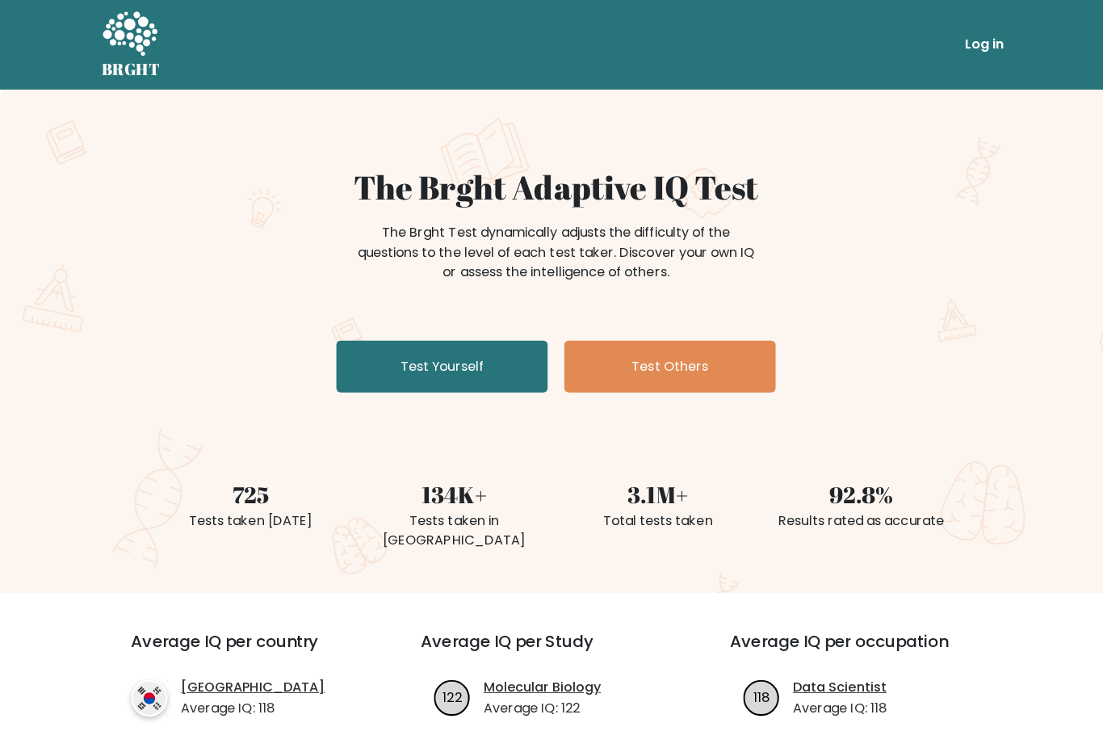
click at [478, 364] on link "Test Yourself" at bounding box center [439, 364] width 210 height 52
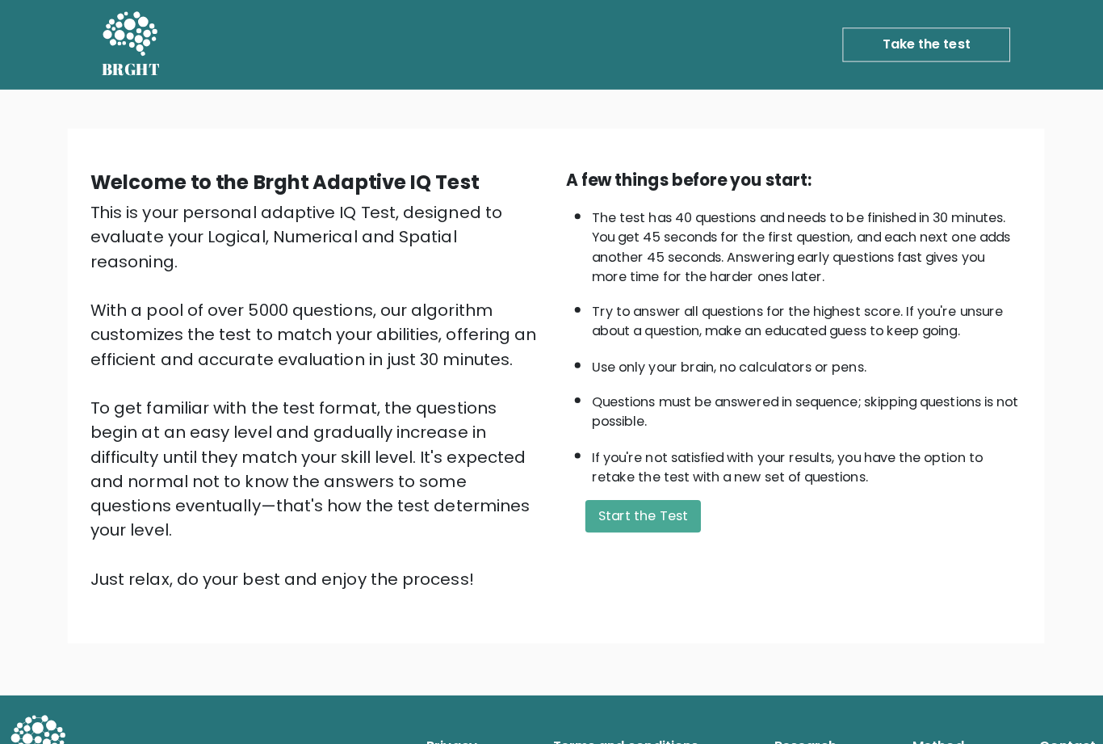
click at [658, 528] on button "Start the Test" at bounding box center [638, 512] width 115 height 32
click at [652, 528] on button "Start the Test" at bounding box center [638, 512] width 115 height 32
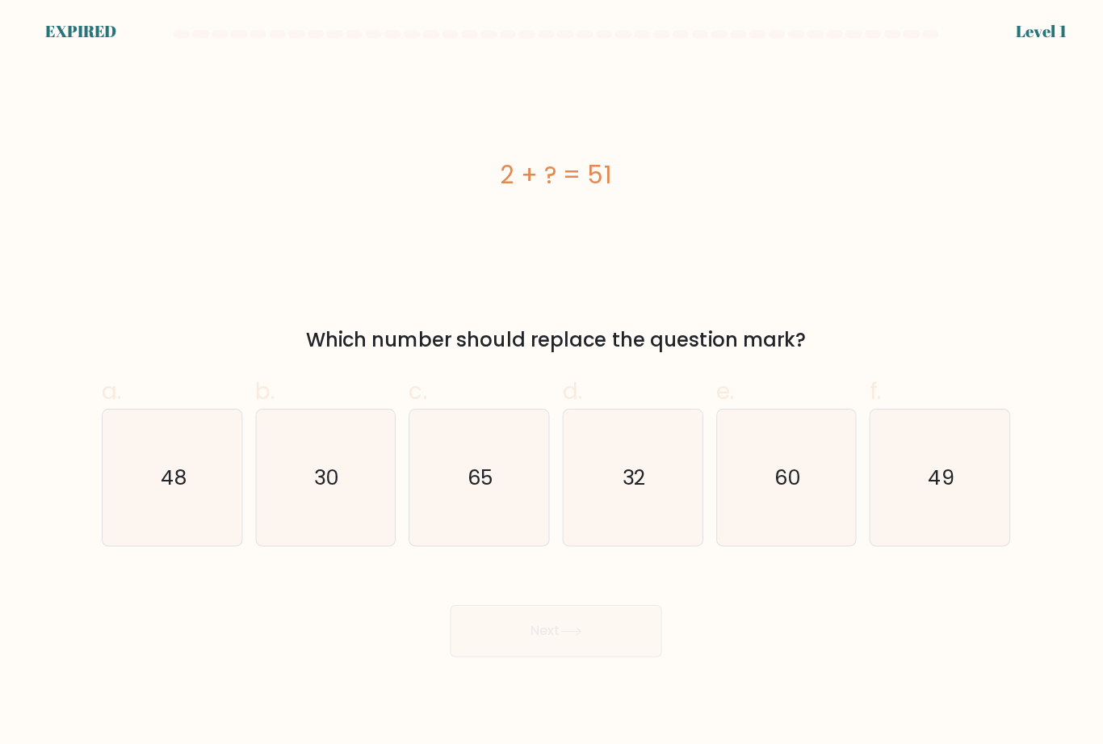
click at [940, 488] on text "49" at bounding box center [934, 473] width 26 height 28
click at [552, 383] on input "f. 49" at bounding box center [552, 377] width 1 height 10
radio input "true"
click at [934, 488] on text "49" at bounding box center [934, 473] width 26 height 28
click at [552, 383] on input "f. 49" at bounding box center [552, 377] width 1 height 10
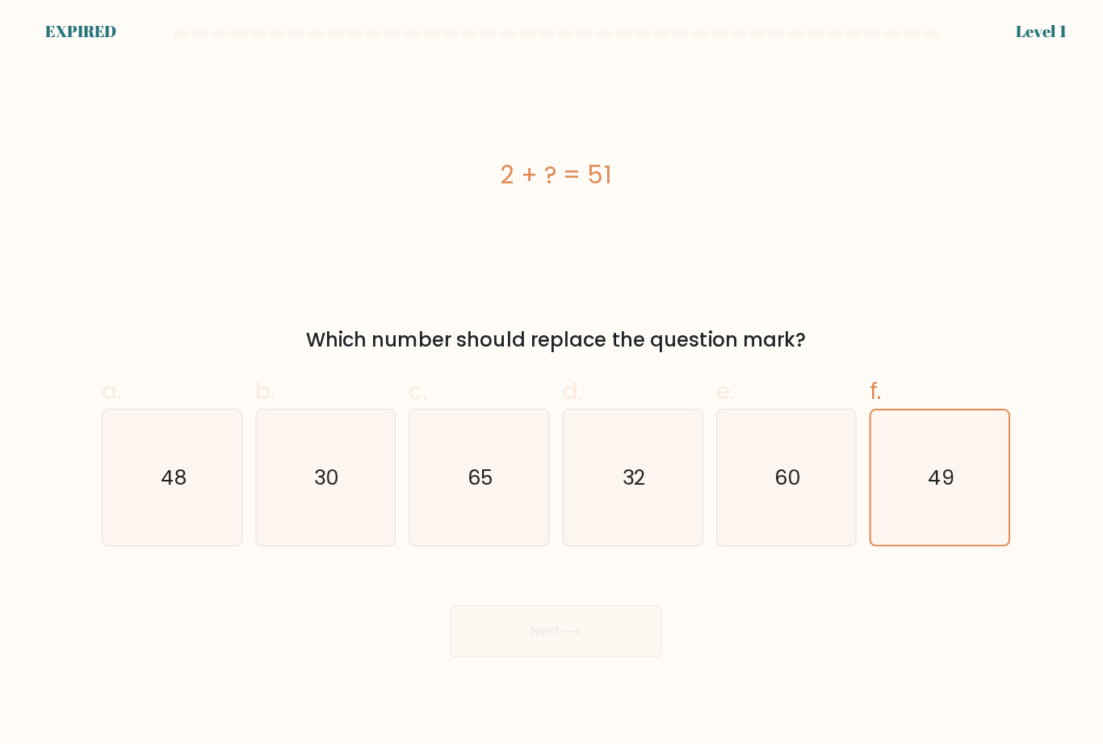
click at [933, 488] on text "49" at bounding box center [934, 473] width 26 height 28
click at [552, 383] on input "f. 49" at bounding box center [552, 377] width 1 height 10
click at [933, 488] on text "49" at bounding box center [934, 473] width 26 height 28
click at [552, 383] on input "f. 49" at bounding box center [552, 377] width 1 height 10
click at [950, 526] on icon "49" at bounding box center [932, 473] width 133 height 133
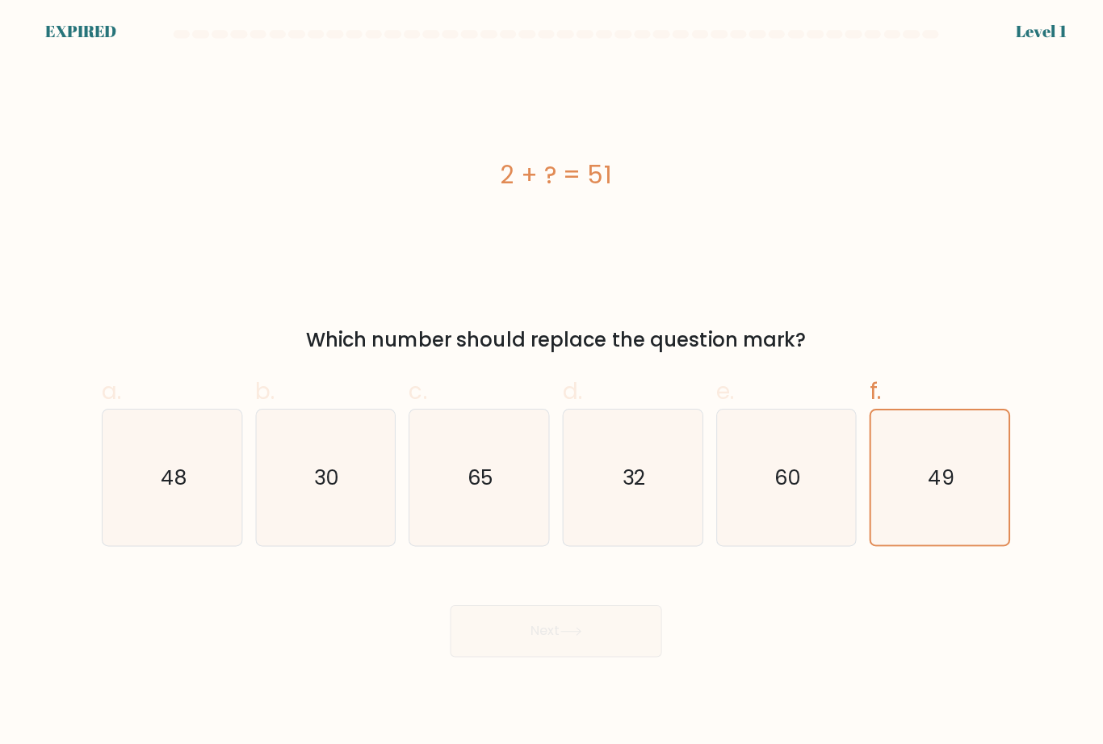
click at [552, 383] on input "f. 49" at bounding box center [552, 377] width 1 height 10
click at [954, 518] on icon "49" at bounding box center [932, 473] width 133 height 133
click at [552, 383] on input "f. 49" at bounding box center [552, 377] width 1 height 10
click at [954, 518] on icon "49" at bounding box center [932, 473] width 133 height 133
click at [552, 383] on input "f. 49" at bounding box center [552, 377] width 1 height 10
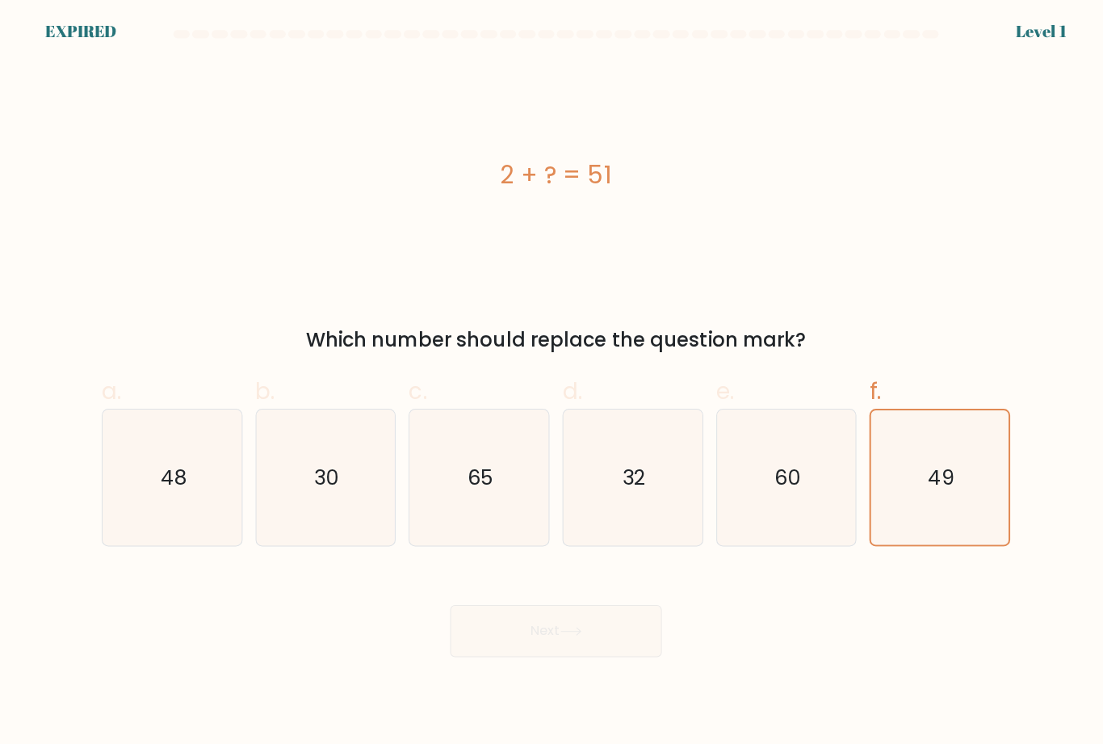
click at [946, 524] on icon "49" at bounding box center [932, 473] width 133 height 133
click at [552, 383] on input "f. 49" at bounding box center [552, 377] width 1 height 10
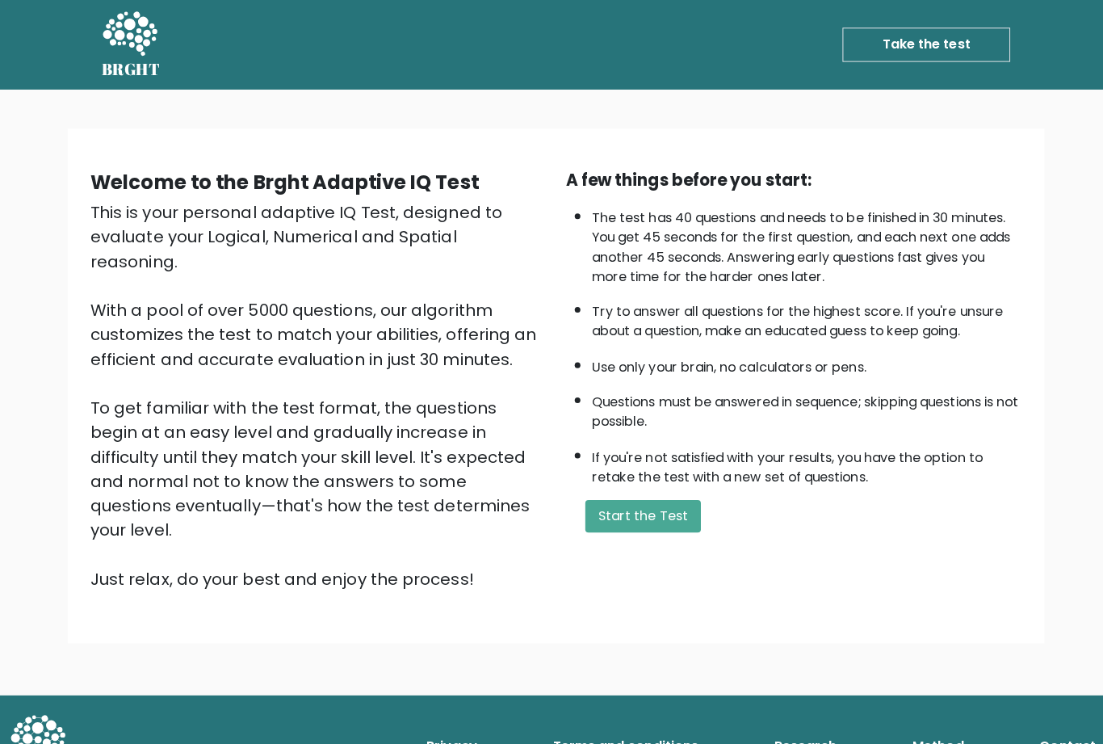
click at [648, 528] on button "Start the Test" at bounding box center [638, 512] width 115 height 32
click at [942, 48] on link "Take the test" at bounding box center [919, 44] width 166 height 34
click at [659, 528] on button "Start the Test" at bounding box center [638, 512] width 115 height 32
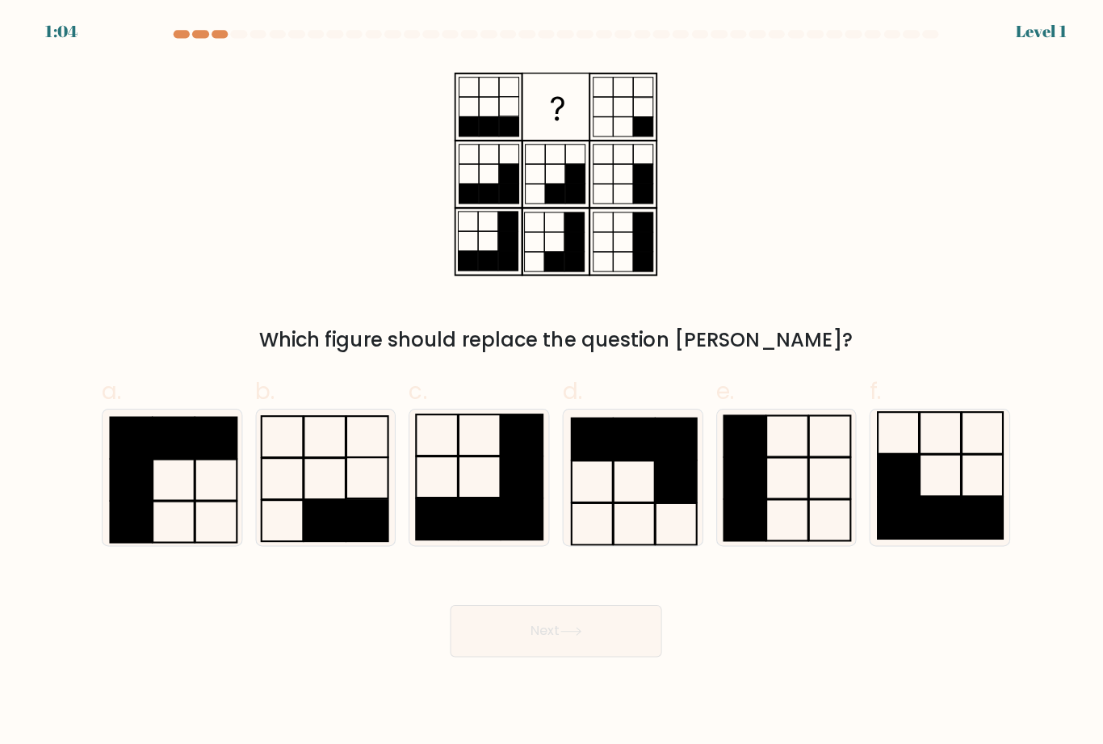
click at [328, 495] on rect at bounding box center [322, 474] width 41 height 41
click at [552, 383] on input "b." at bounding box center [552, 377] width 1 height 10
radio input "true"
click at [606, 645] on button "Next" at bounding box center [552, 626] width 210 height 52
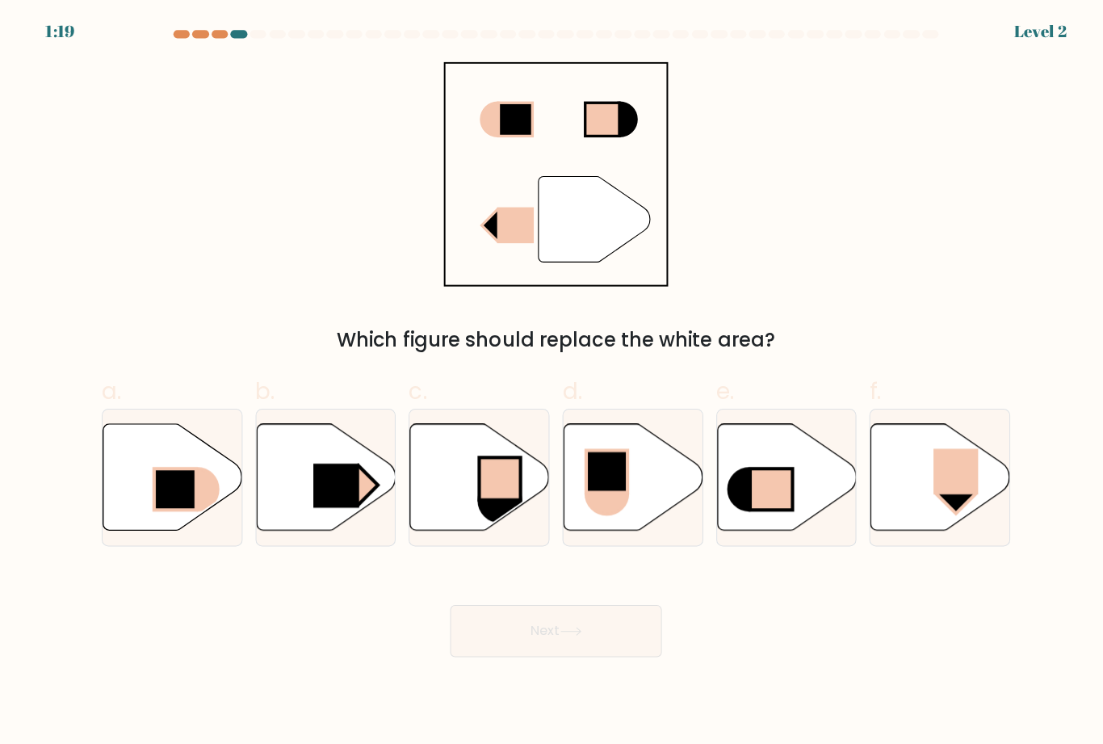
click at [182, 502] on rect at bounding box center [174, 484] width 42 height 41
click at [552, 383] on input "a." at bounding box center [552, 377] width 1 height 10
radio input "true"
click at [582, 633] on button "Next" at bounding box center [552, 626] width 210 height 52
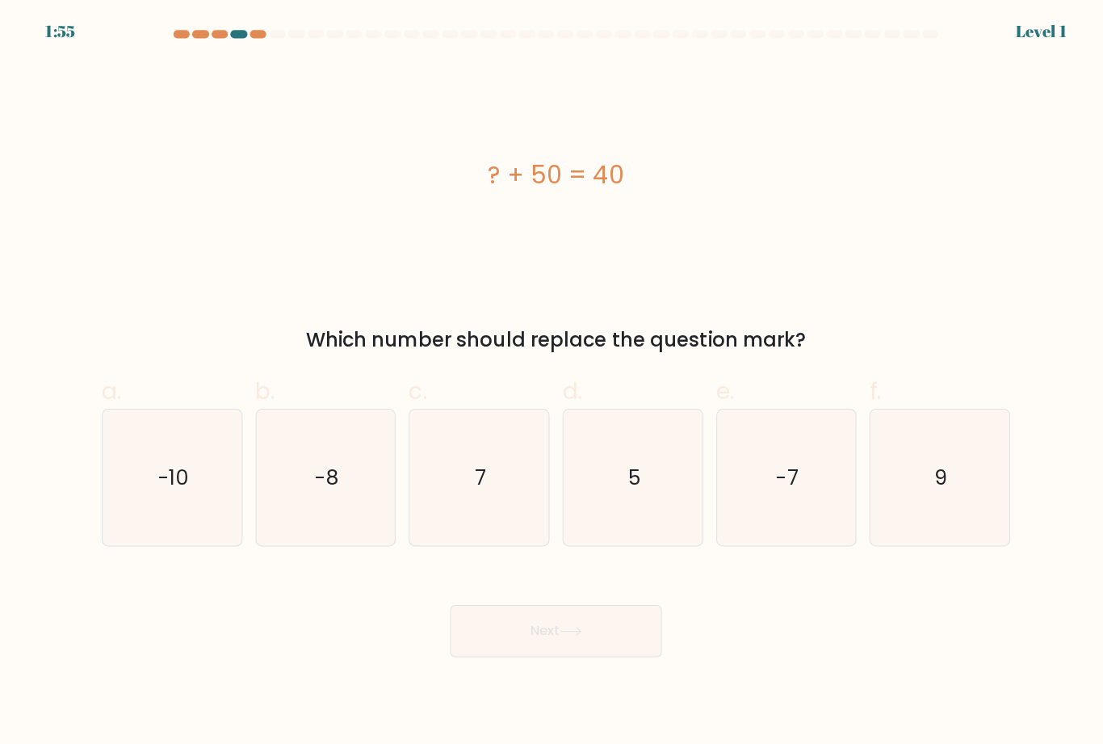
click at [174, 488] on text "-10" at bounding box center [172, 473] width 30 height 28
click at [552, 383] on input "a. -10" at bounding box center [552, 377] width 1 height 10
radio input "true"
click at [596, 637] on button "Next" at bounding box center [552, 626] width 210 height 52
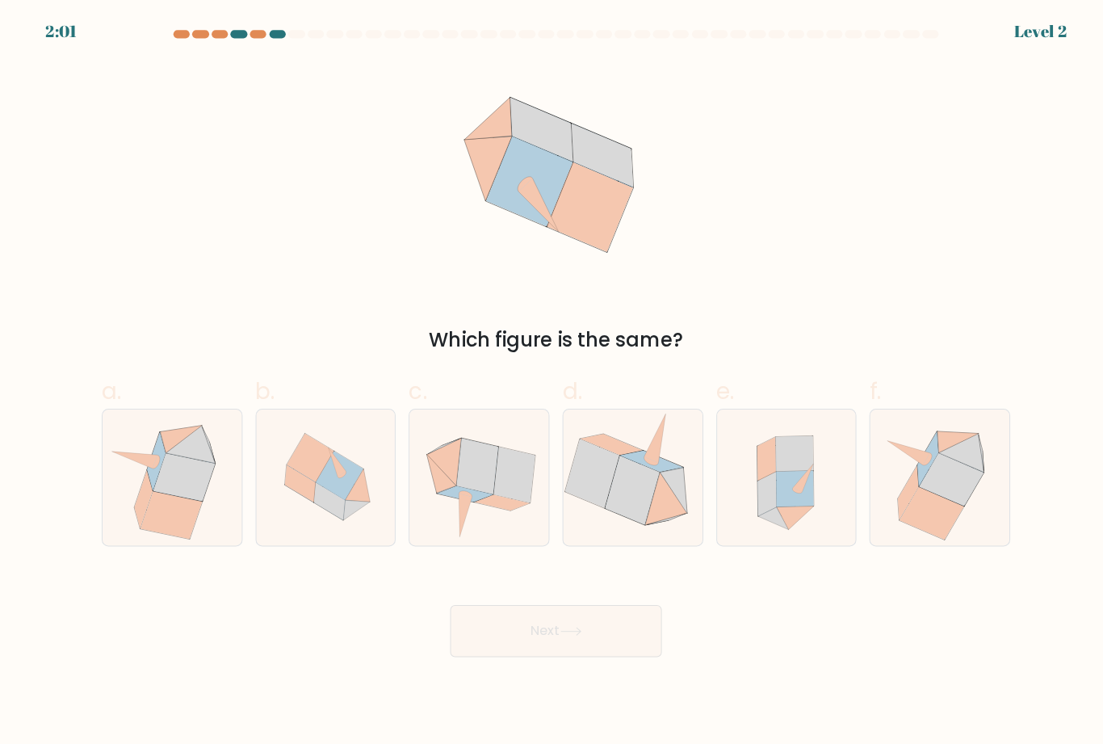
click at [478, 521] on icon at bounding box center [475, 473] width 138 height 135
click at [552, 383] on input "c." at bounding box center [552, 377] width 1 height 10
radio input "true"
click at [604, 644] on button "Next" at bounding box center [552, 626] width 210 height 52
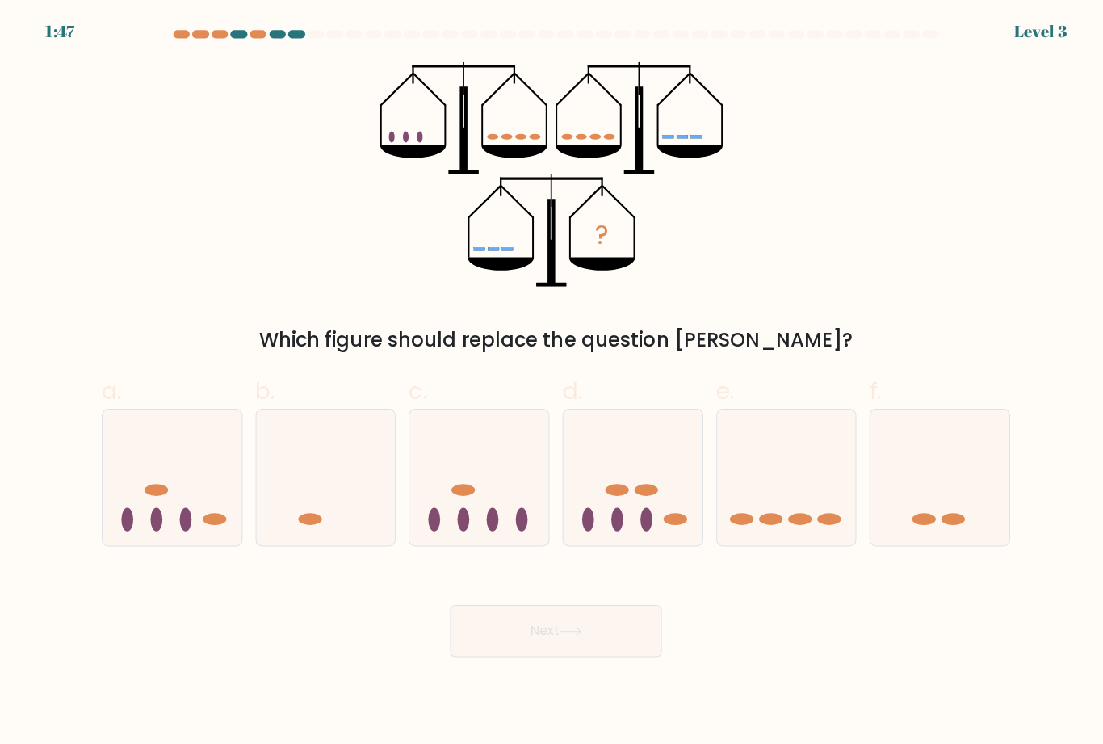
click at [801, 522] on icon at bounding box center [780, 474] width 138 height 114
click at [552, 383] on input "e." at bounding box center [552, 377] width 1 height 10
radio input "true"
click at [630, 644] on button "Next" at bounding box center [552, 626] width 210 height 52
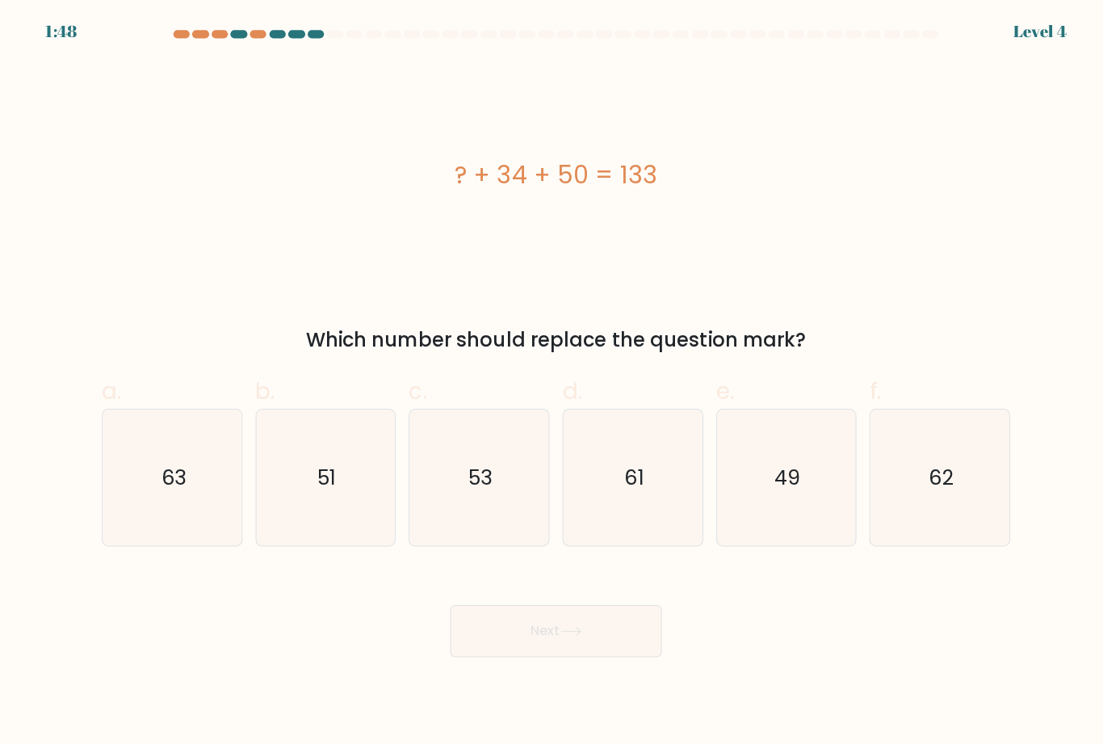
click at [776, 516] on icon "49" at bounding box center [779, 473] width 135 height 135
click at [552, 383] on input "e. 49" at bounding box center [552, 377] width 1 height 10
radio input "true"
click at [628, 651] on button "Next" at bounding box center [552, 626] width 210 height 52
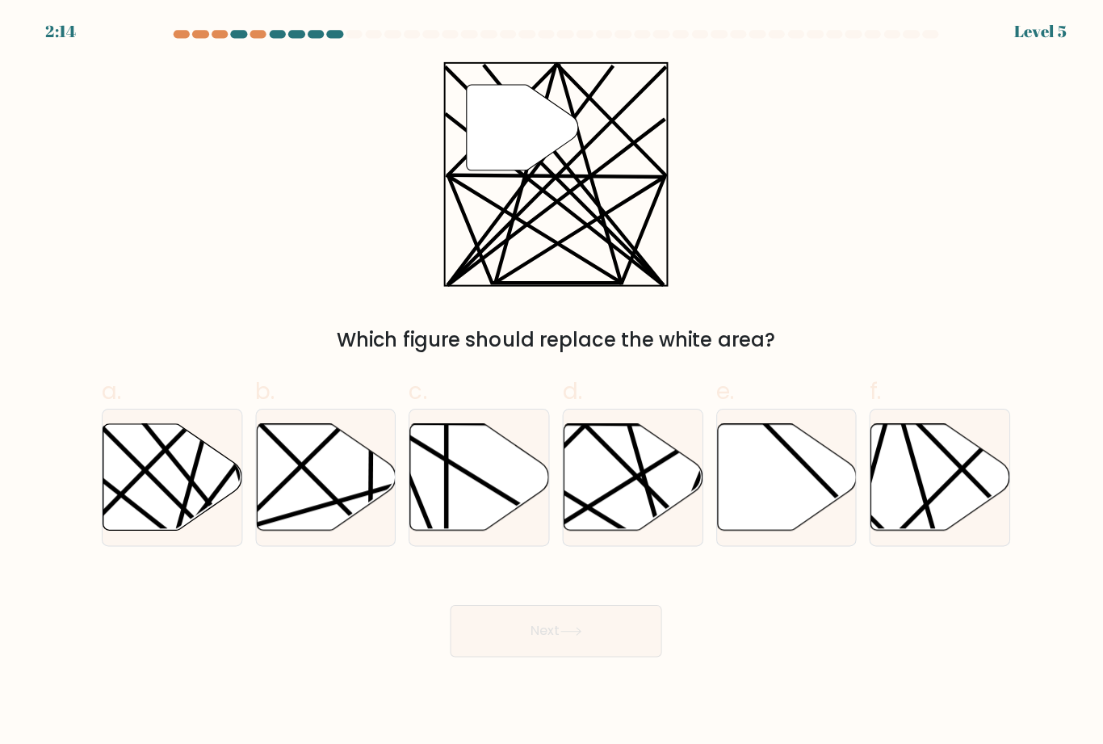
click at [182, 497] on icon at bounding box center [172, 473] width 138 height 106
click at [552, 383] on input "a." at bounding box center [552, 377] width 1 height 10
radio input "true"
click at [616, 647] on button "Next" at bounding box center [552, 626] width 210 height 52
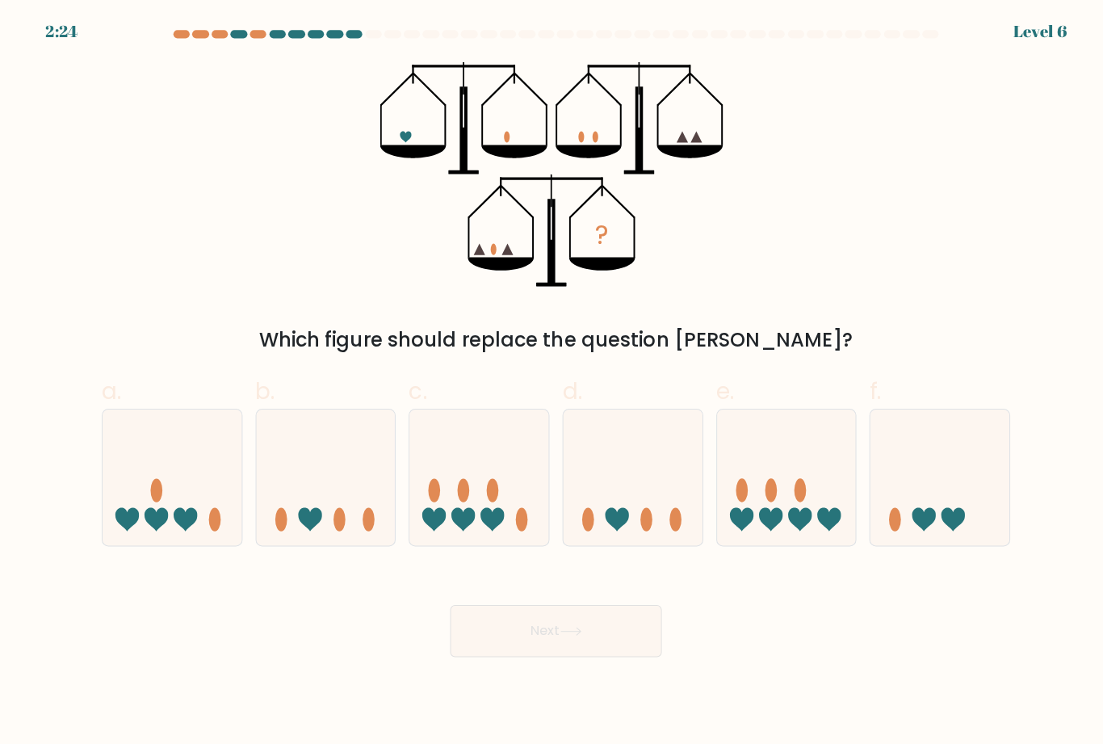
click at [940, 507] on icon at bounding box center [932, 474] width 138 height 114
click at [552, 383] on input "f." at bounding box center [552, 377] width 1 height 10
radio input "true"
click at [613, 648] on button "Next" at bounding box center [552, 626] width 210 height 52
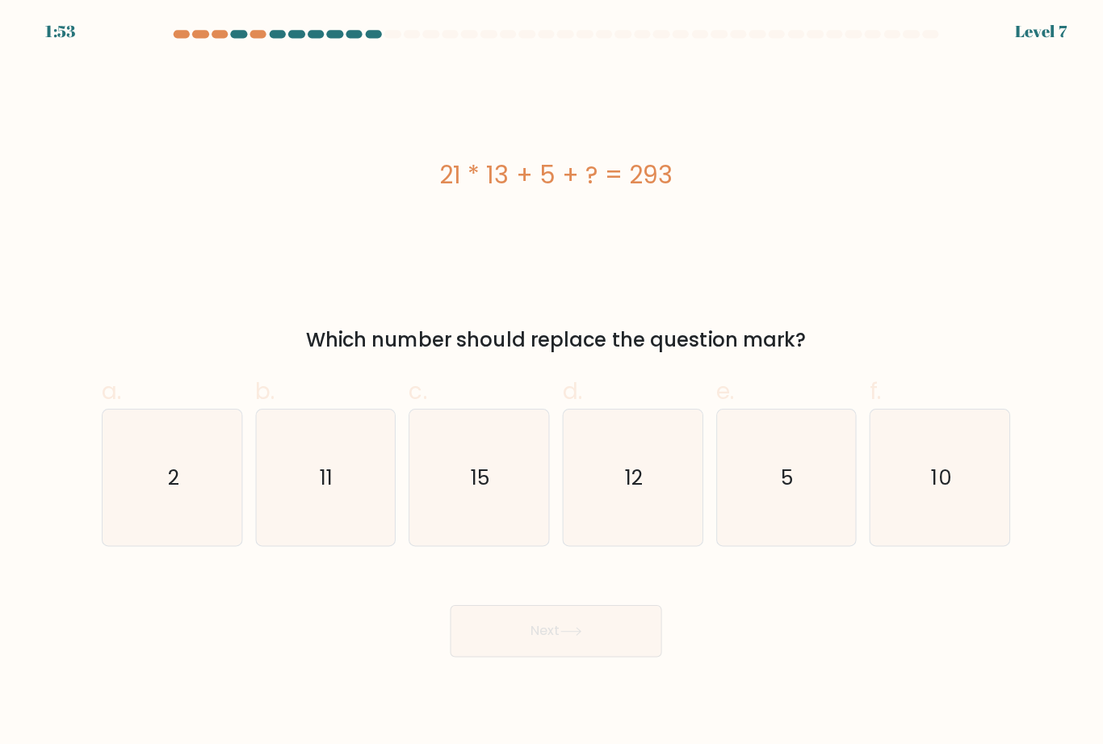
click at [478, 488] on text "15" at bounding box center [477, 473] width 19 height 28
click at [552, 383] on input "c. 15" at bounding box center [552, 377] width 1 height 10
radio input "true"
click at [593, 643] on button "Next" at bounding box center [552, 626] width 210 height 52
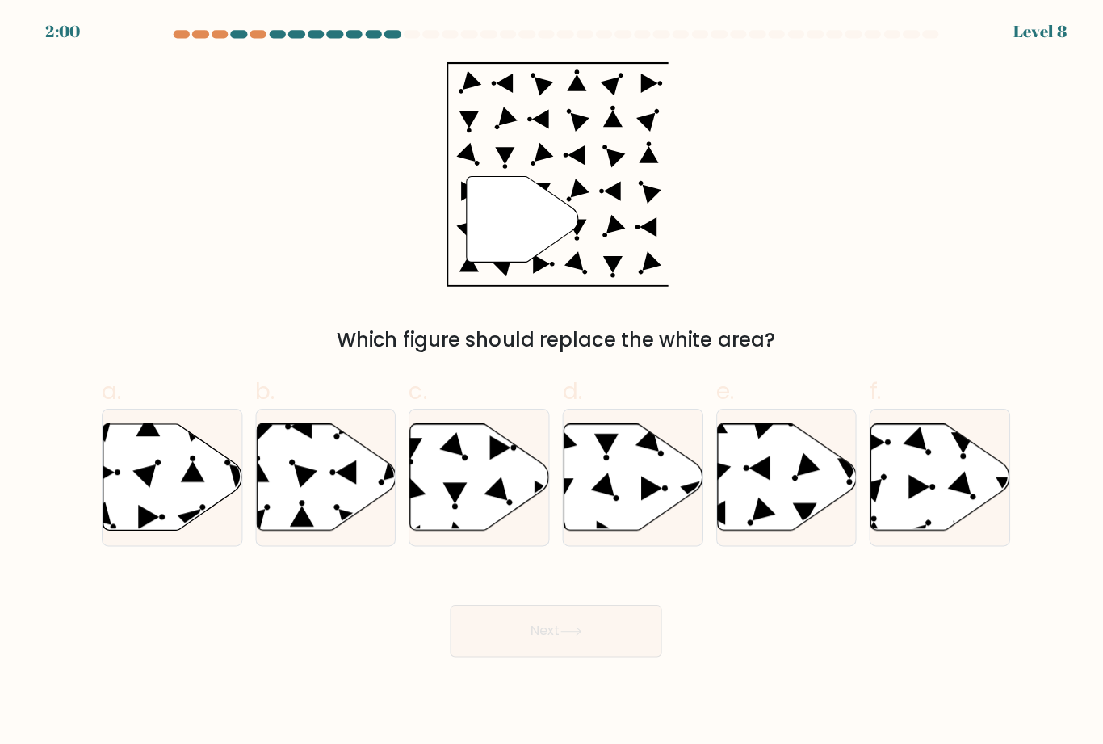
click at [954, 491] on icon at bounding box center [952, 479] width 23 height 23
click at [552, 383] on input "f." at bounding box center [552, 377] width 1 height 10
radio input "true"
click at [616, 648] on button "Next" at bounding box center [552, 626] width 210 height 52
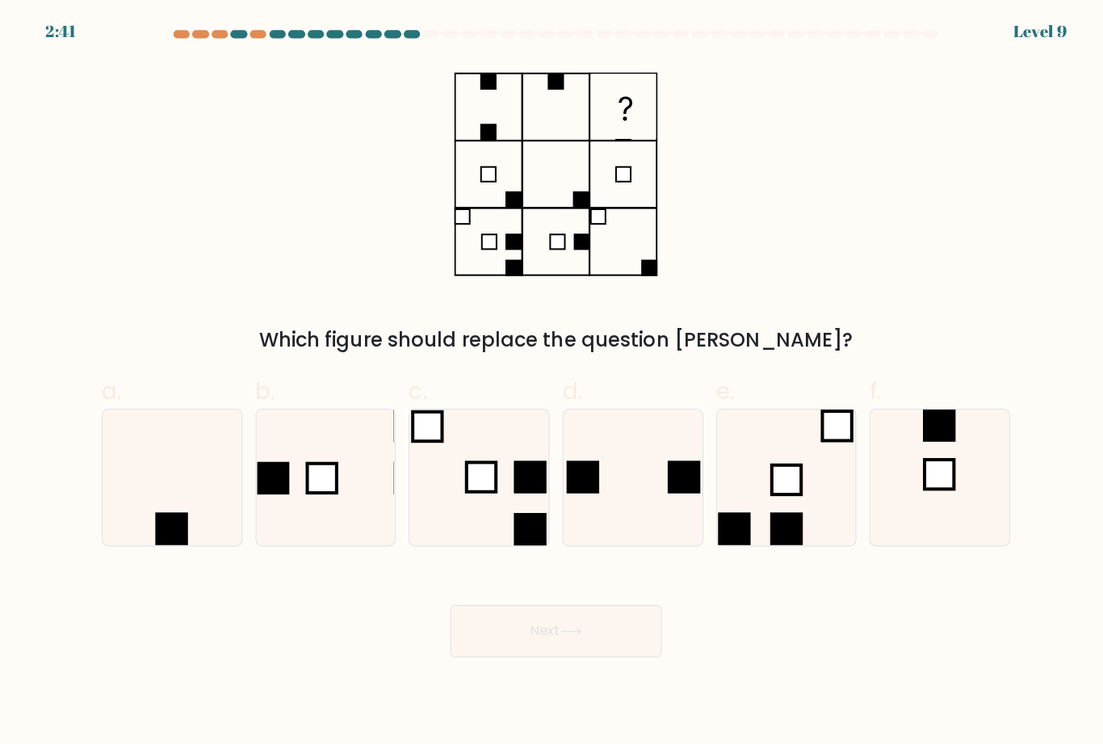
click at [623, 650] on button "Next" at bounding box center [552, 626] width 210 height 52
click at [745, 613] on div "Next" at bounding box center [551, 606] width 921 height 90
click at [921, 468] on icon at bounding box center [932, 473] width 135 height 135
click at [552, 383] on input "f." at bounding box center [552, 377] width 1 height 10
radio input "true"
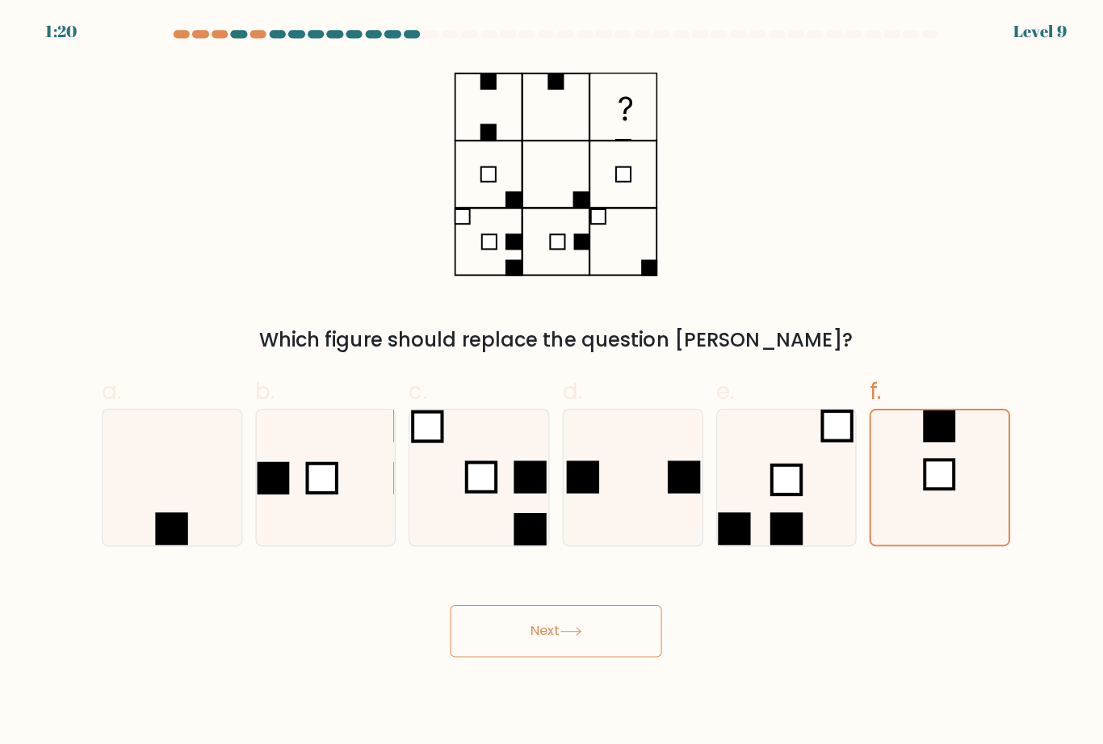
click at [616, 645] on button "Next" at bounding box center [552, 626] width 210 height 52
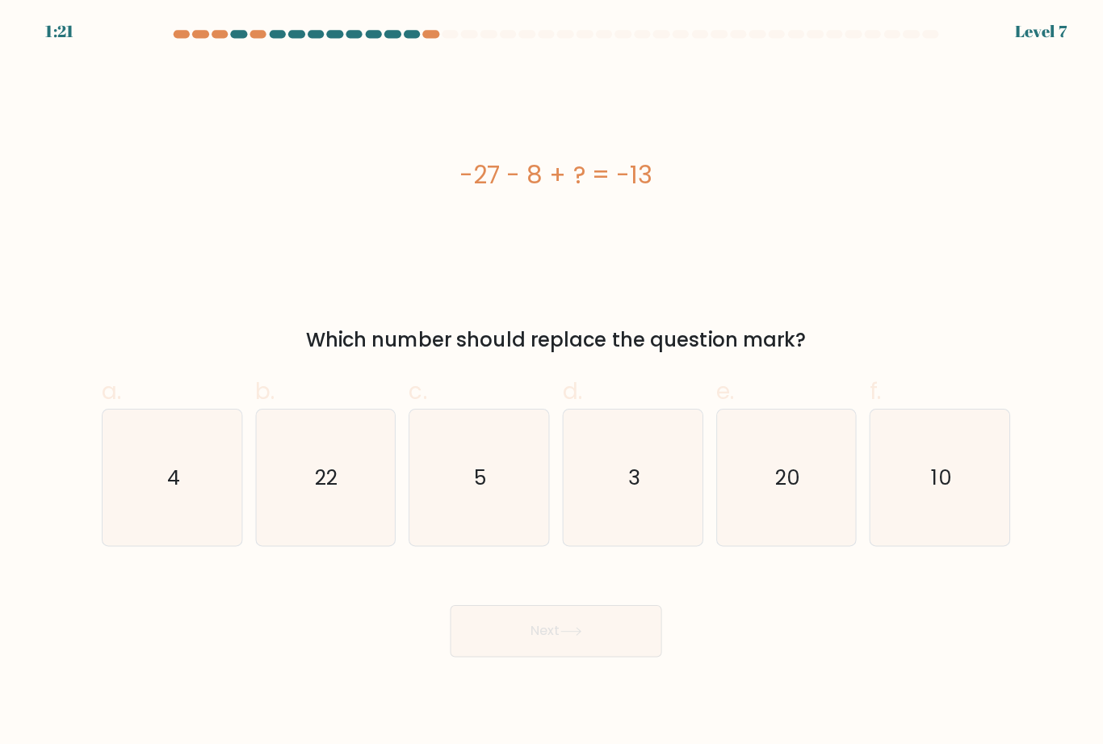
click at [350, 480] on icon "22" at bounding box center [322, 473] width 135 height 135
click at [552, 383] on input "b. 22" at bounding box center [552, 377] width 1 height 10
radio input "true"
click at [571, 631] on icon at bounding box center [567, 626] width 22 height 9
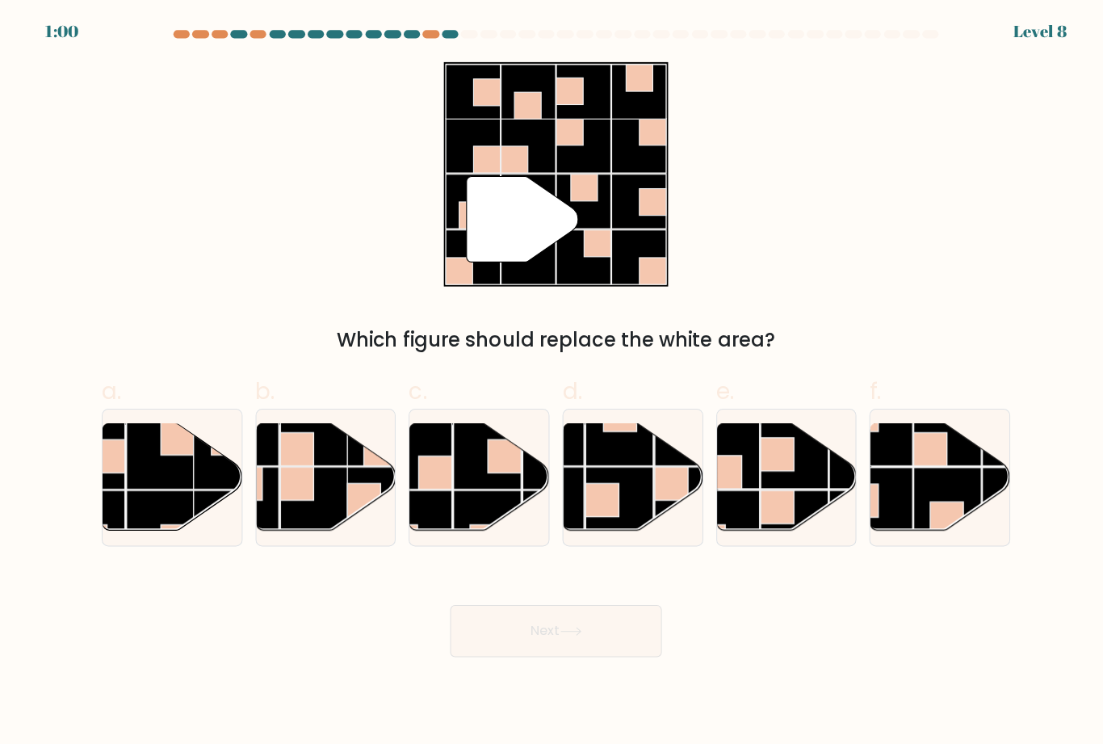
click at [786, 485] on rect at bounding box center [787, 450] width 67 height 67
click at [552, 383] on input "e." at bounding box center [552, 377] width 1 height 10
radio input "true"
click at [598, 631] on button "Next" at bounding box center [552, 626] width 210 height 52
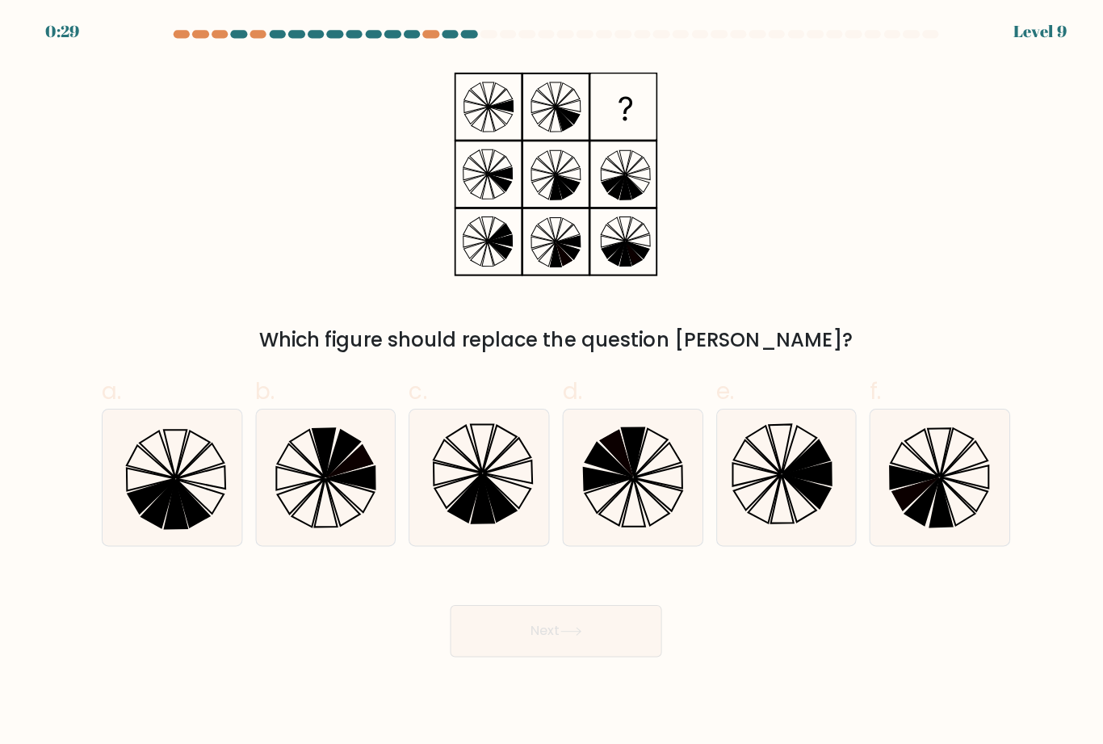
click at [768, 481] on icon at bounding box center [779, 473] width 135 height 135
click at [552, 383] on input "e." at bounding box center [552, 377] width 1 height 10
radio input "true"
click at [602, 650] on button "Next" at bounding box center [552, 626] width 210 height 52
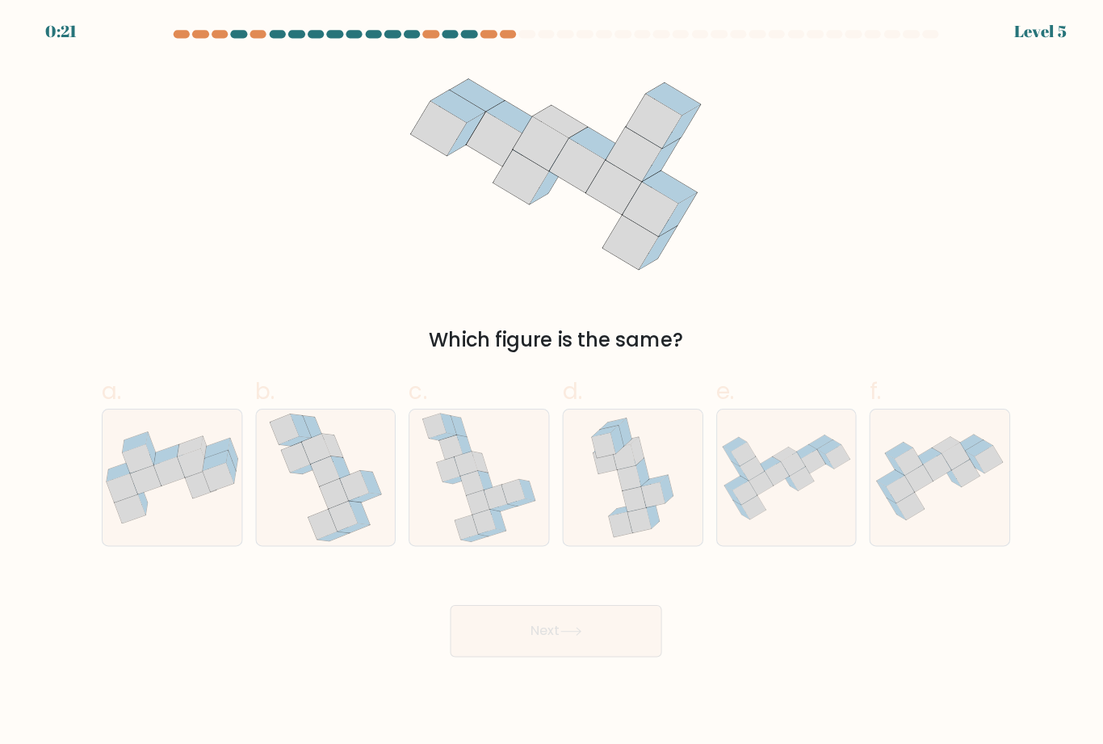
click at [480, 488] on icon at bounding box center [482, 477] width 16 height 21
click at [552, 383] on input "c." at bounding box center [552, 377] width 1 height 10
radio input "true"
click at [546, 652] on button "Next" at bounding box center [552, 626] width 210 height 52
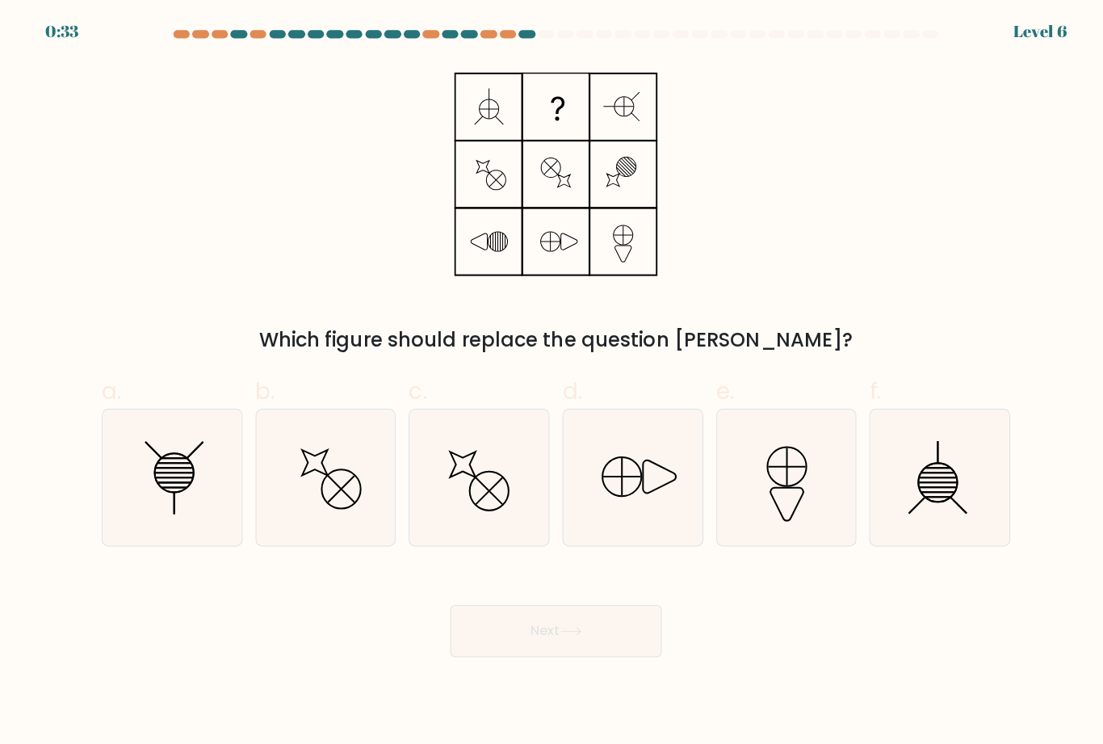
click at [178, 490] on icon at bounding box center [170, 473] width 135 height 135
click at [552, 383] on input "a." at bounding box center [552, 377] width 1 height 10
radio input "true"
click at [557, 631] on button "Next" at bounding box center [552, 626] width 210 height 52
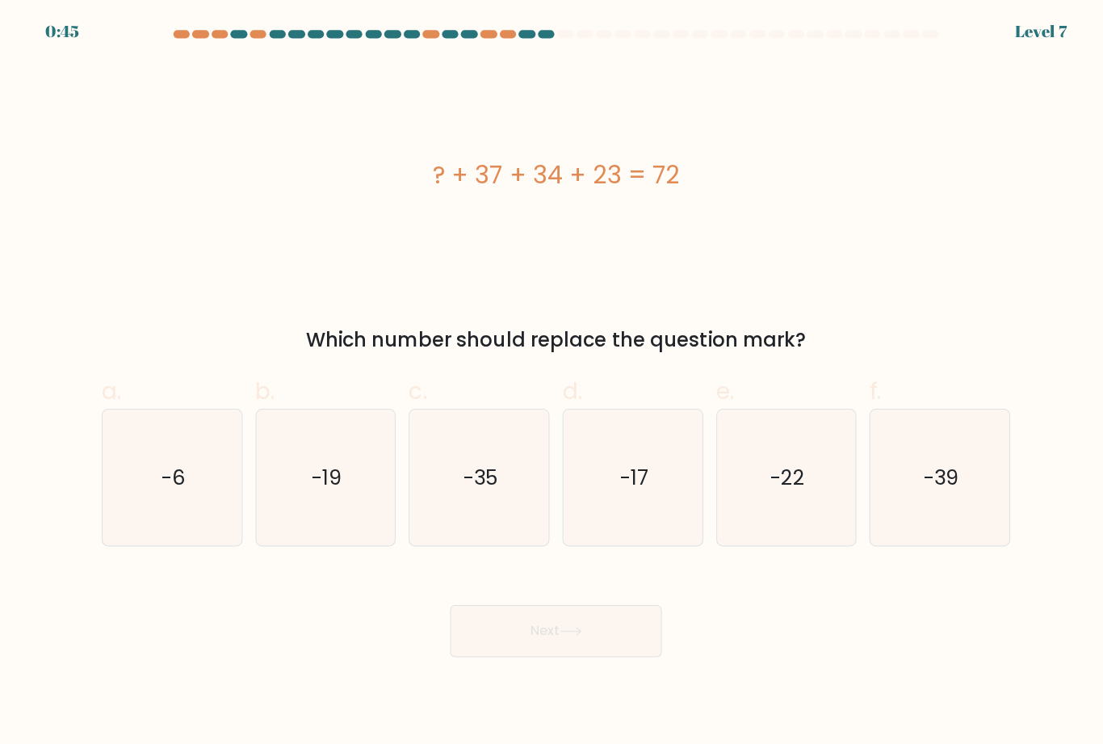
click at [782, 488] on text "-22" at bounding box center [781, 473] width 33 height 28
click at [552, 383] on input "e. -22" at bounding box center [552, 377] width 1 height 10
radio input "true"
click at [613, 644] on button "Next" at bounding box center [552, 626] width 210 height 52
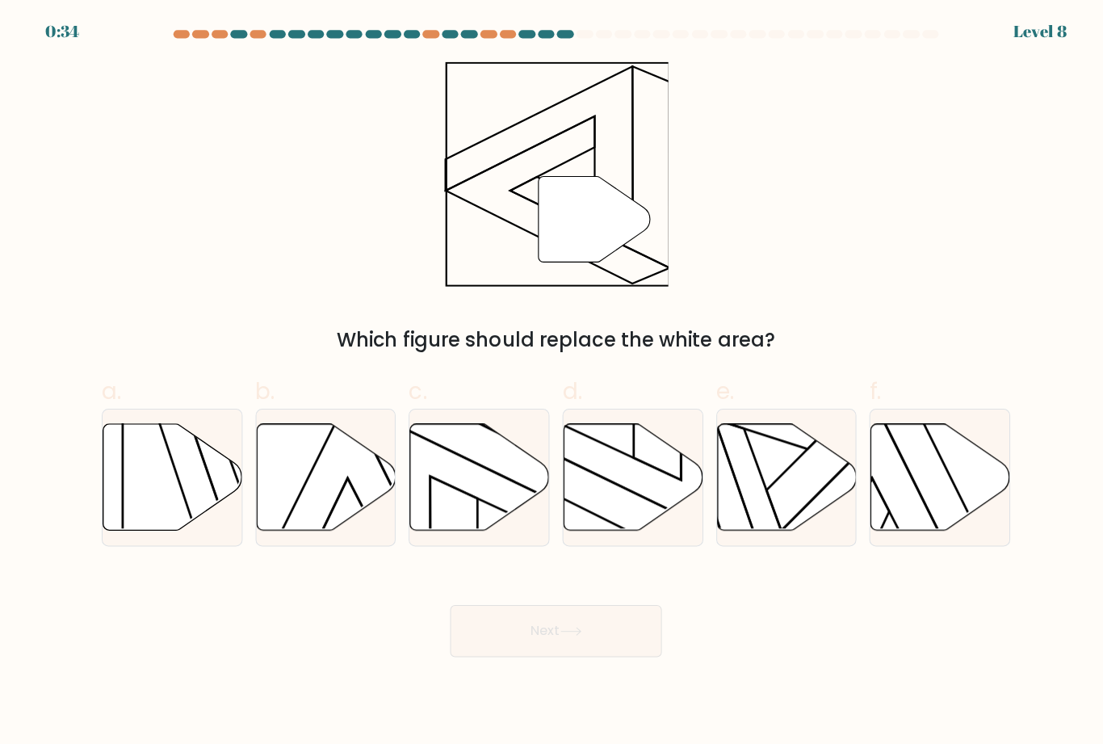
click at [642, 494] on icon at bounding box center [629, 473] width 138 height 106
click at [552, 383] on input "d." at bounding box center [552, 377] width 1 height 10
radio input "true"
click at [593, 640] on button "Next" at bounding box center [552, 626] width 210 height 52
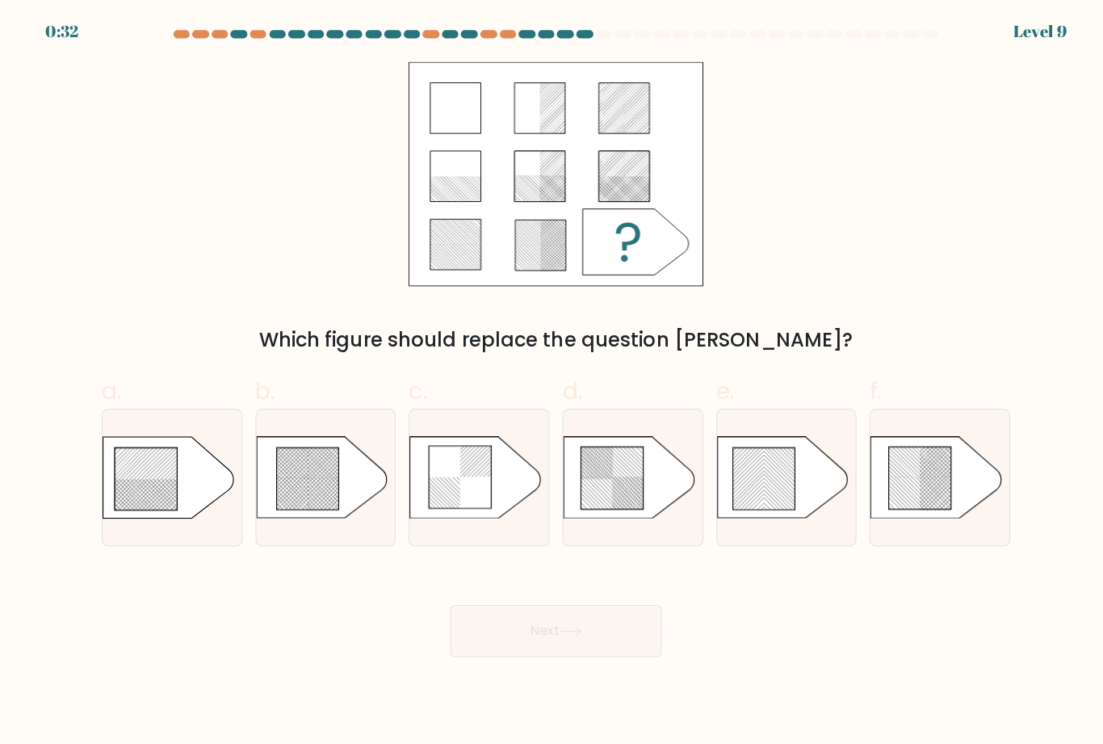
click at [598, 640] on button "Next" at bounding box center [552, 626] width 210 height 52
click at [308, 506] on icon at bounding box center [305, 474] width 61 height 61
click at [552, 383] on input "b." at bounding box center [552, 377] width 1 height 10
radio input "true"
click at [611, 643] on button "Next" at bounding box center [552, 626] width 210 height 52
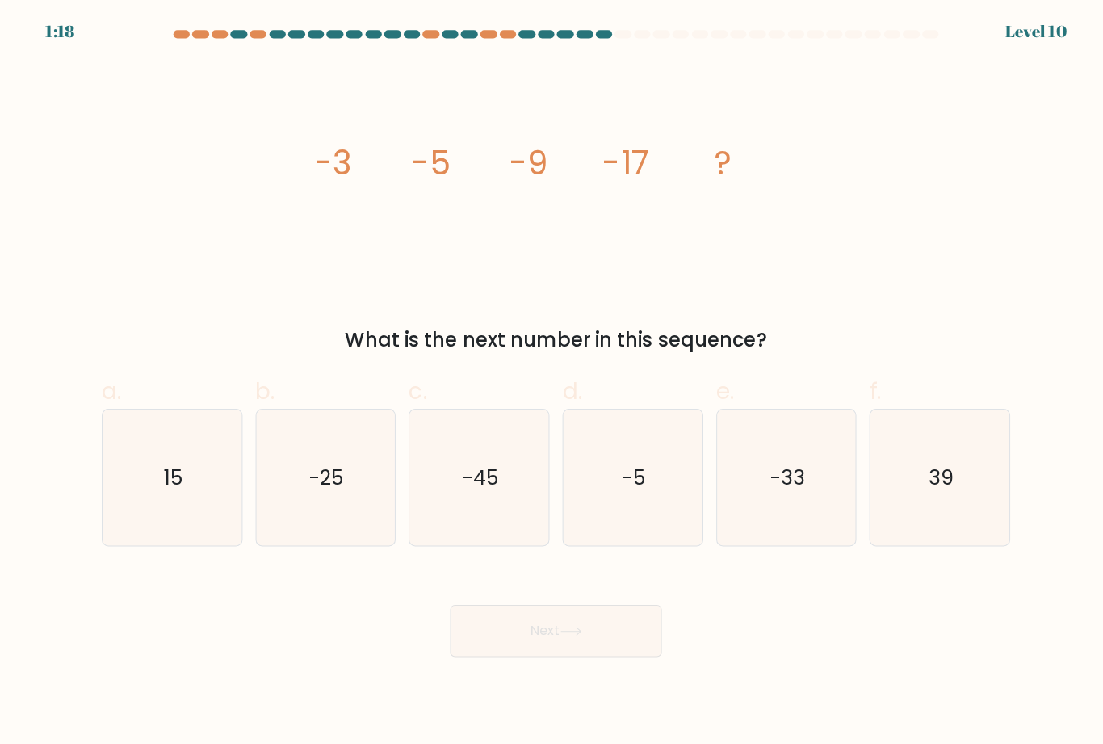
click at [778, 518] on icon "-33" at bounding box center [779, 473] width 135 height 135
click at [552, 383] on input "e. -33" at bounding box center [552, 377] width 1 height 10
radio input "true"
click at [573, 631] on icon at bounding box center [567, 626] width 22 height 9
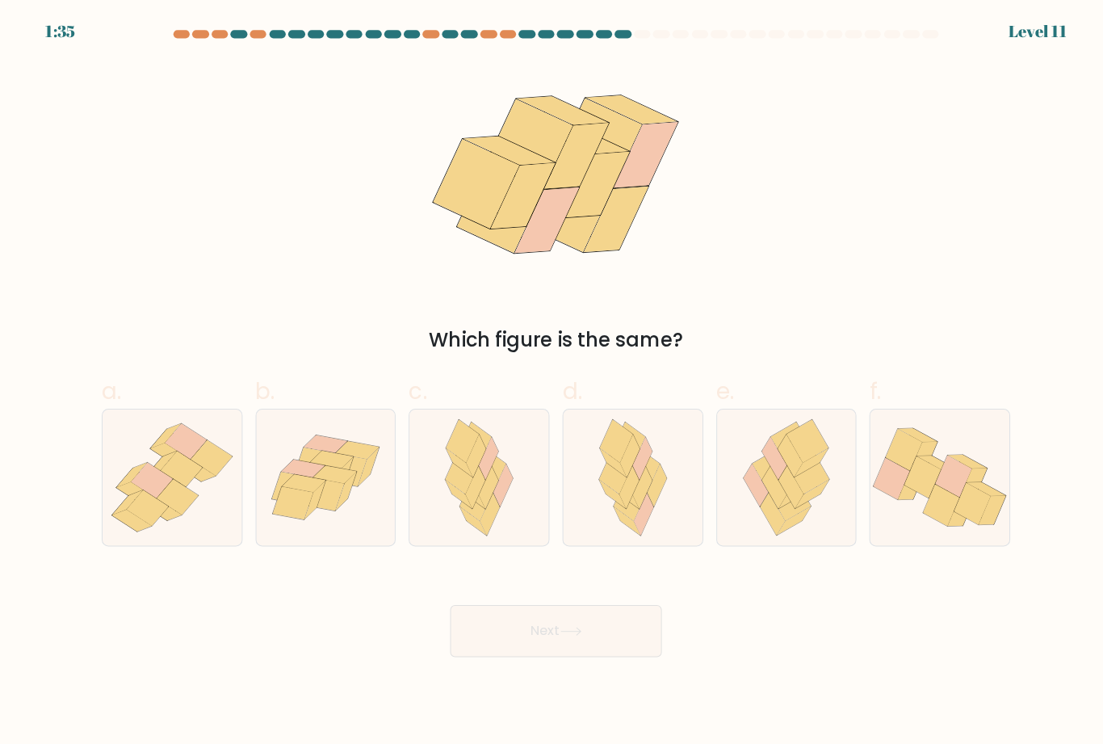
click at [968, 493] on icon at bounding box center [978, 486] width 39 height 14
click at [552, 383] on input "f." at bounding box center [552, 377] width 1 height 10
radio input "true"
click at [605, 652] on button "Next" at bounding box center [552, 626] width 210 height 52
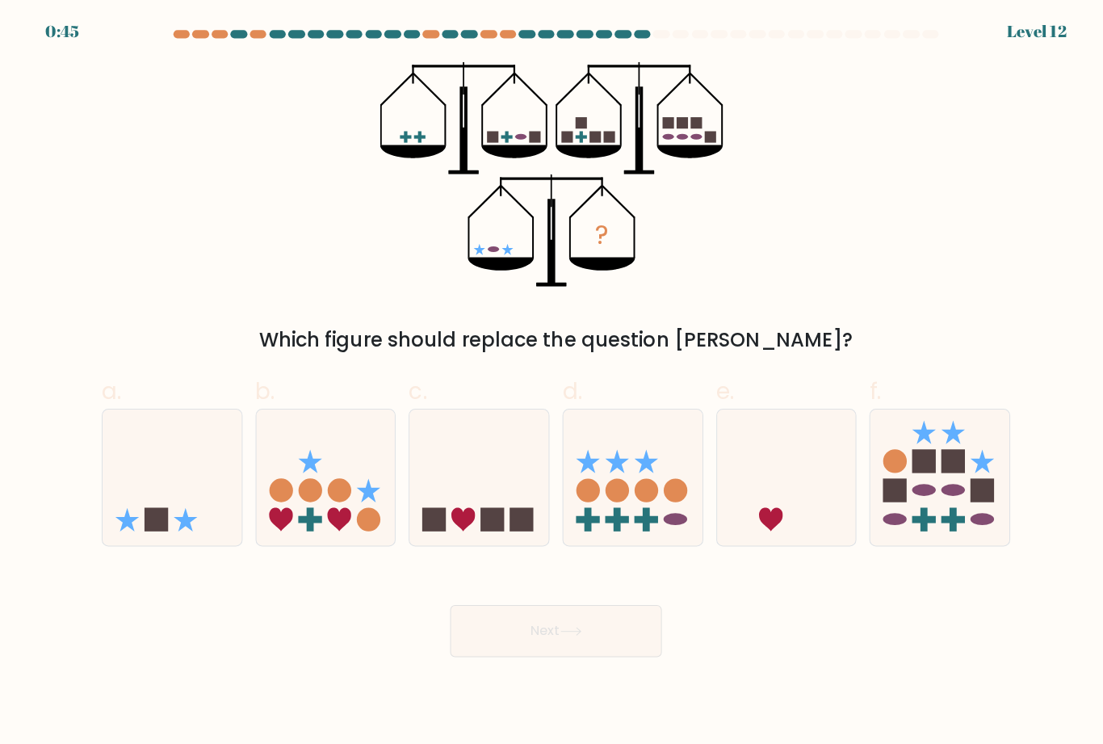
click at [506, 506] on icon at bounding box center [475, 474] width 138 height 114
click at [552, 383] on input "c." at bounding box center [552, 377] width 1 height 10
radio input "true"
click at [554, 652] on button "Next" at bounding box center [552, 626] width 210 height 52
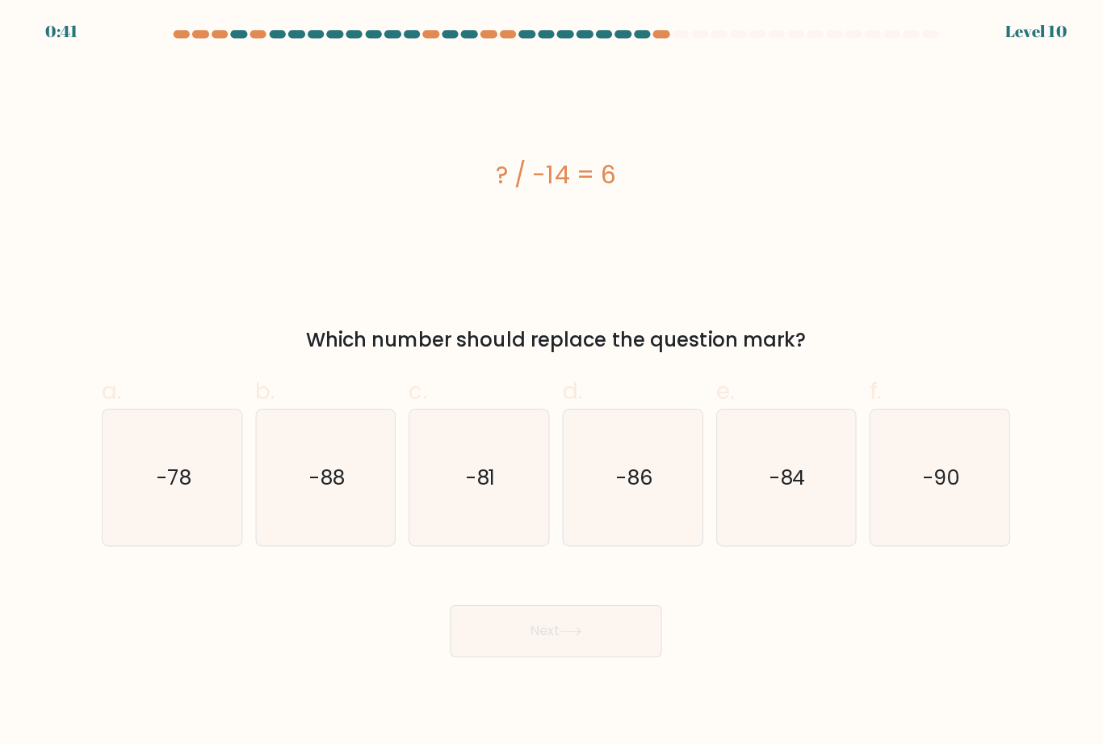
click at [773, 504] on icon "-84" at bounding box center [779, 473] width 135 height 135
click at [552, 383] on input "e. -84" at bounding box center [552, 377] width 1 height 10
radio input "true"
click at [531, 646] on button "Next" at bounding box center [552, 626] width 210 height 52
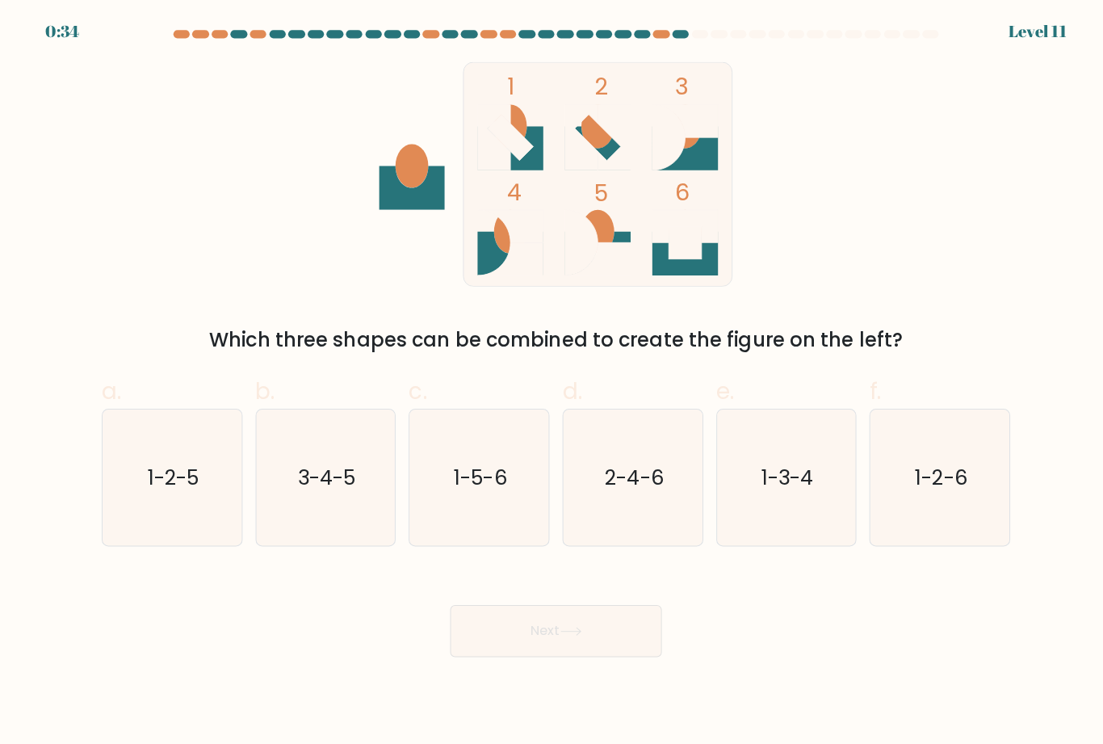
click at [345, 488] on text "3-4-5" at bounding box center [324, 473] width 57 height 28
click at [552, 383] on input "b. 3-4-5" at bounding box center [552, 377] width 1 height 10
radio input "true"
click at [549, 648] on button "Next" at bounding box center [552, 626] width 210 height 52
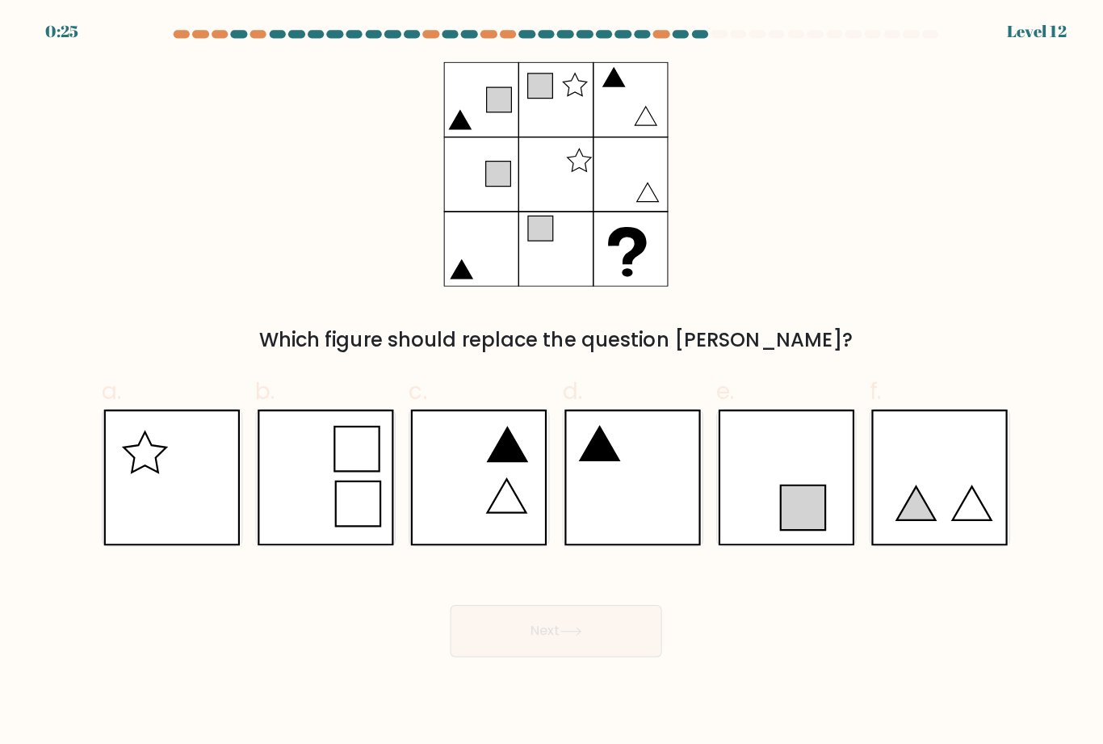
click at [636, 489] on icon at bounding box center [628, 473] width 136 height 135
click at [552, 383] on input "d." at bounding box center [552, 377] width 1 height 10
radio input "true"
click at [574, 647] on button "Next" at bounding box center [552, 626] width 210 height 52
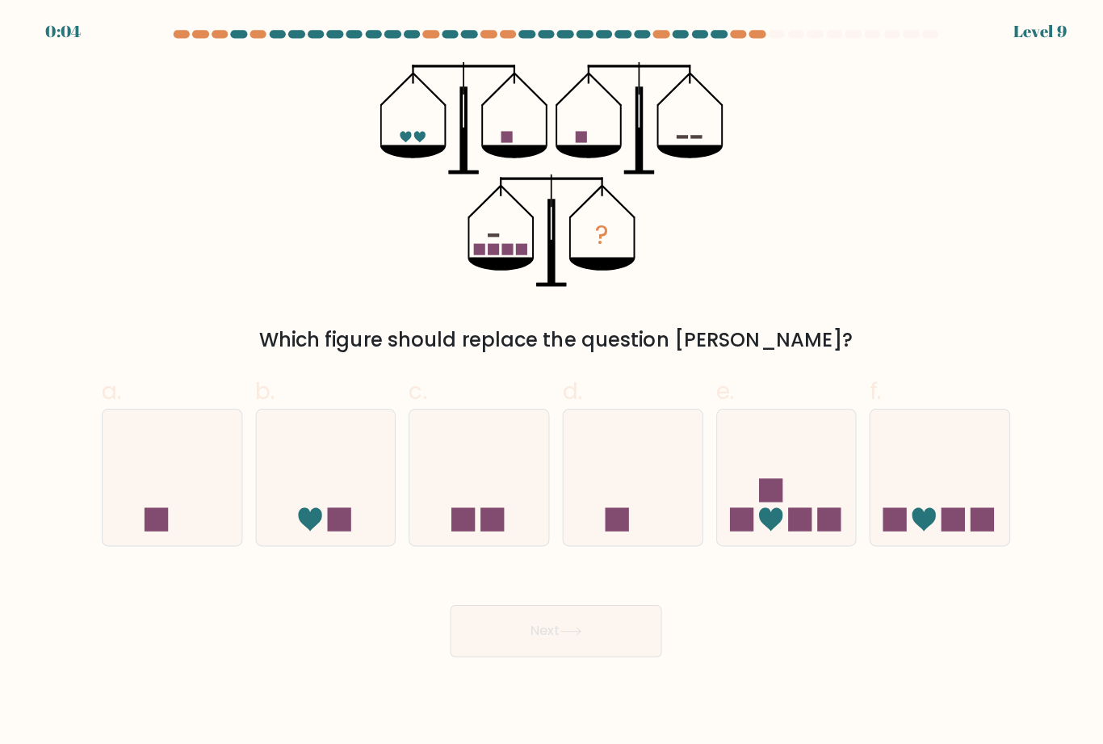
click at [912, 519] on icon at bounding box center [916, 514] width 23 height 23
click at [552, 383] on input "f." at bounding box center [552, 377] width 1 height 10
radio input "true"
click at [622, 645] on button "Next" at bounding box center [552, 626] width 210 height 52
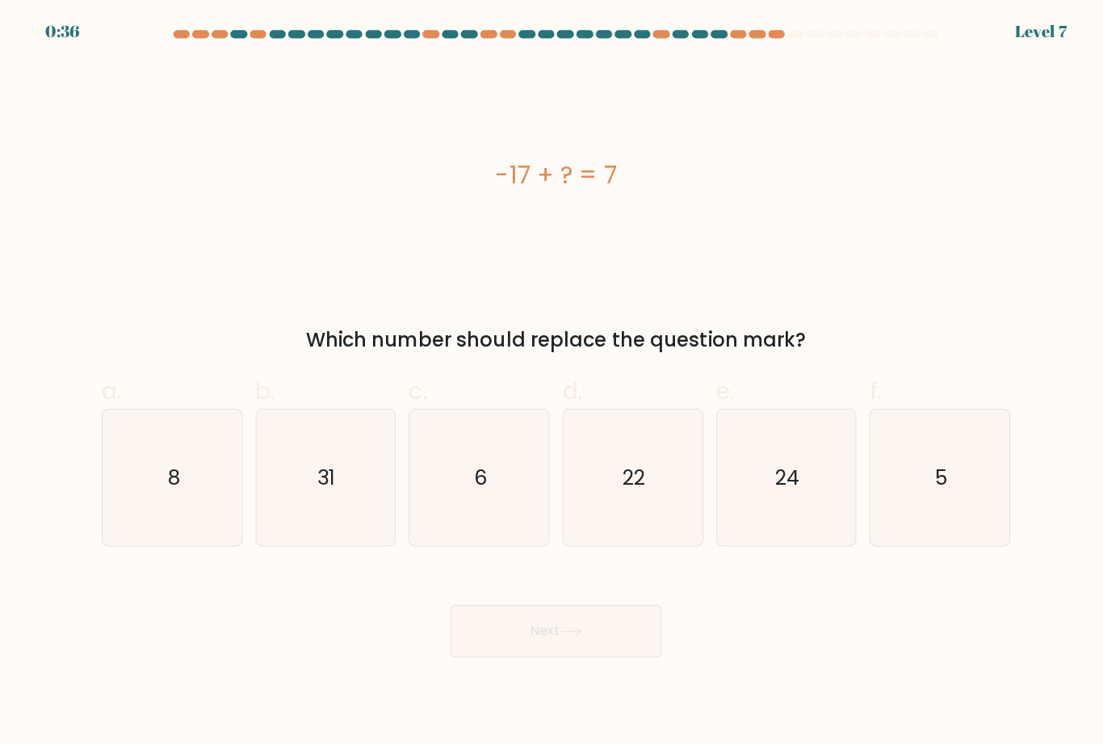
click at [801, 486] on icon "24" at bounding box center [779, 473] width 135 height 135
click at [552, 383] on input "e. 24" at bounding box center [552, 377] width 1 height 10
radio input "true"
click at [609, 646] on button "Next" at bounding box center [552, 626] width 210 height 52
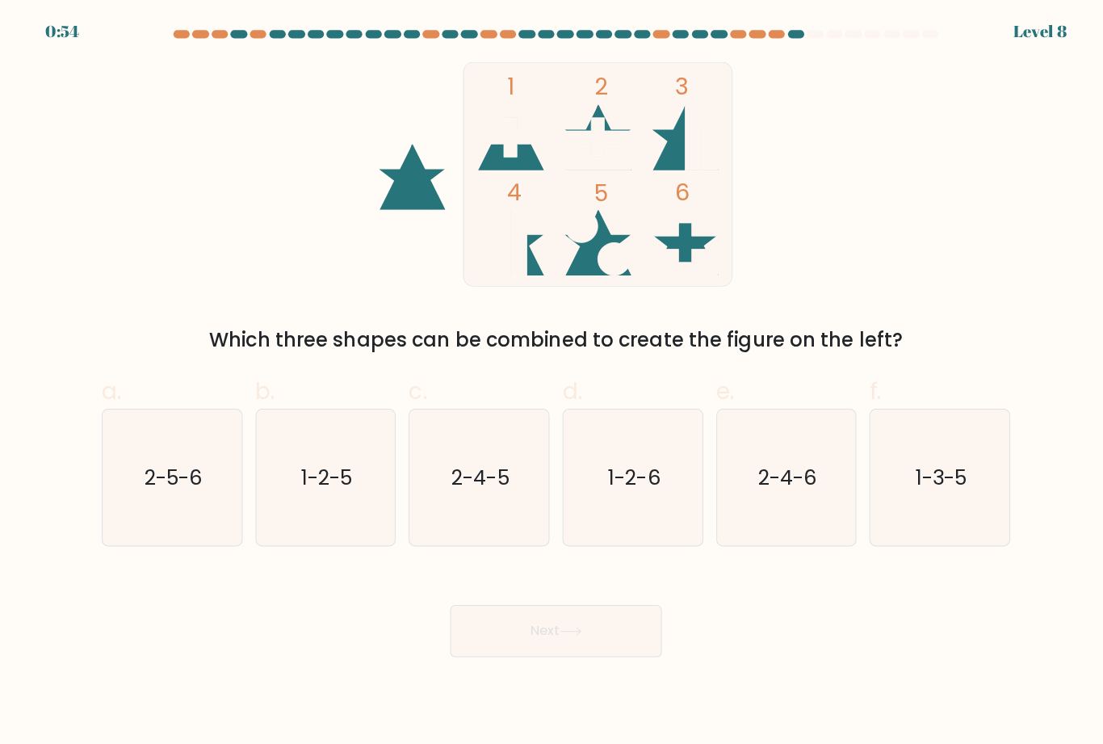
click at [646, 480] on text "1-2-6" at bounding box center [629, 473] width 52 height 28
click at [552, 383] on input "d. 1-2-6" at bounding box center [552, 377] width 1 height 10
radio input "true"
click at [582, 643] on button "Next" at bounding box center [552, 626] width 210 height 52
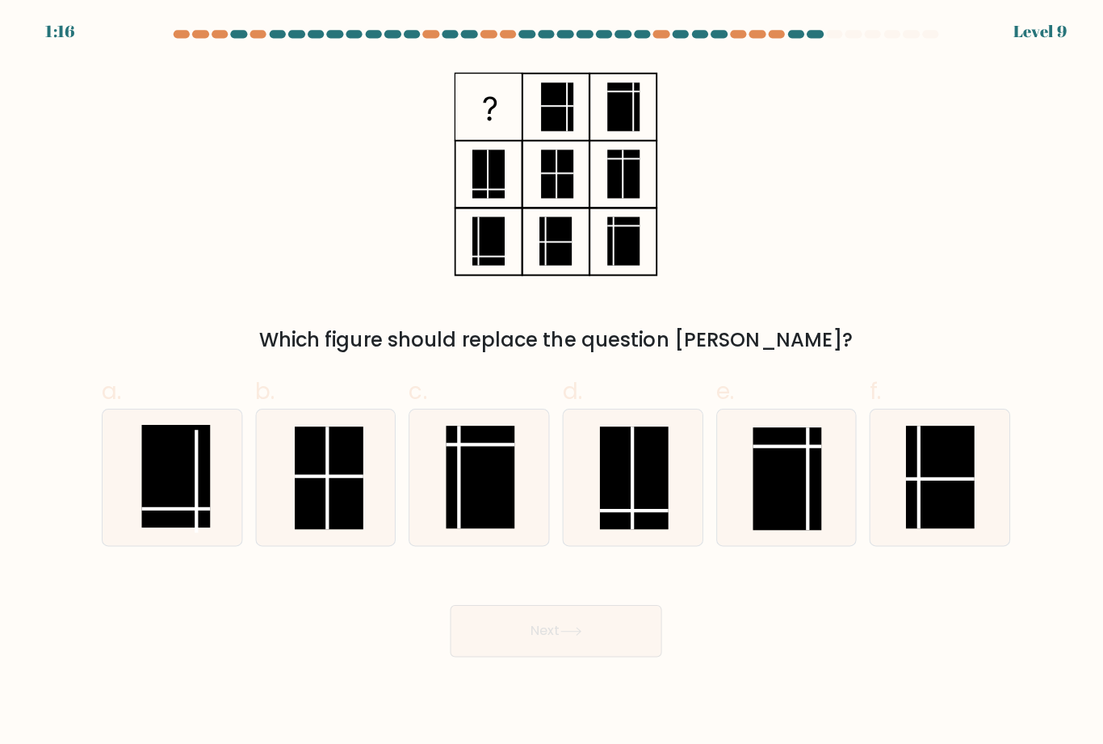
click at [172, 516] on rect at bounding box center [175, 472] width 68 height 102
click at [552, 383] on input "a." at bounding box center [552, 377] width 1 height 10
radio input "true"
click at [611, 640] on button "Next" at bounding box center [552, 626] width 210 height 52
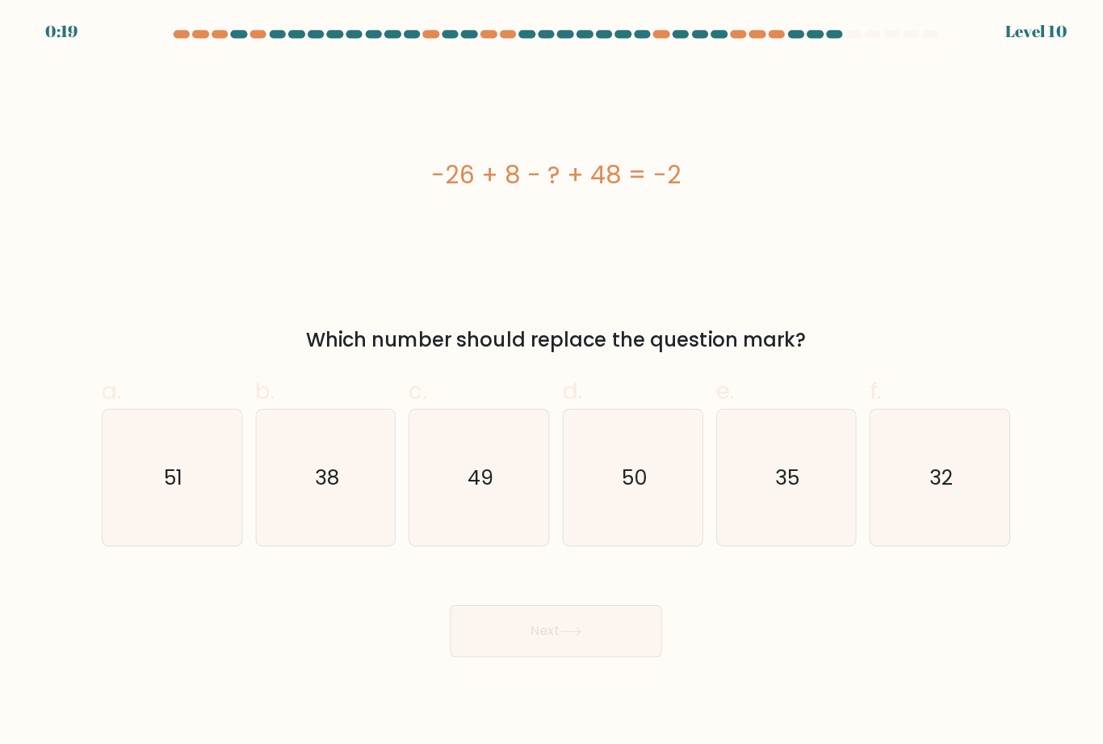
click at [661, 490] on icon "50" at bounding box center [627, 473] width 135 height 135
click at [552, 383] on input "d. 50" at bounding box center [552, 377] width 1 height 10
radio input "true"
click at [610, 644] on button "Next" at bounding box center [552, 626] width 210 height 52
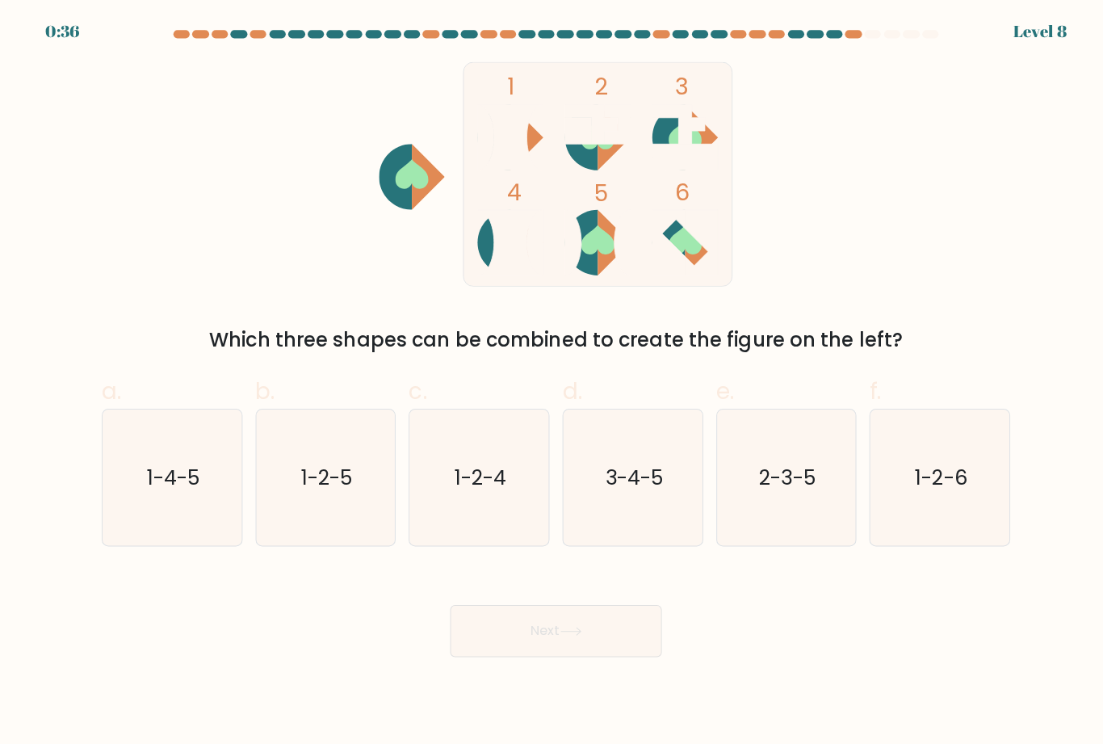
click at [166, 514] on icon "1-4-5" at bounding box center [170, 473] width 135 height 135
click at [552, 383] on input "a. 1-4-5" at bounding box center [552, 377] width 1 height 10
radio input "true"
click at [564, 648] on button "Next" at bounding box center [552, 626] width 210 height 52
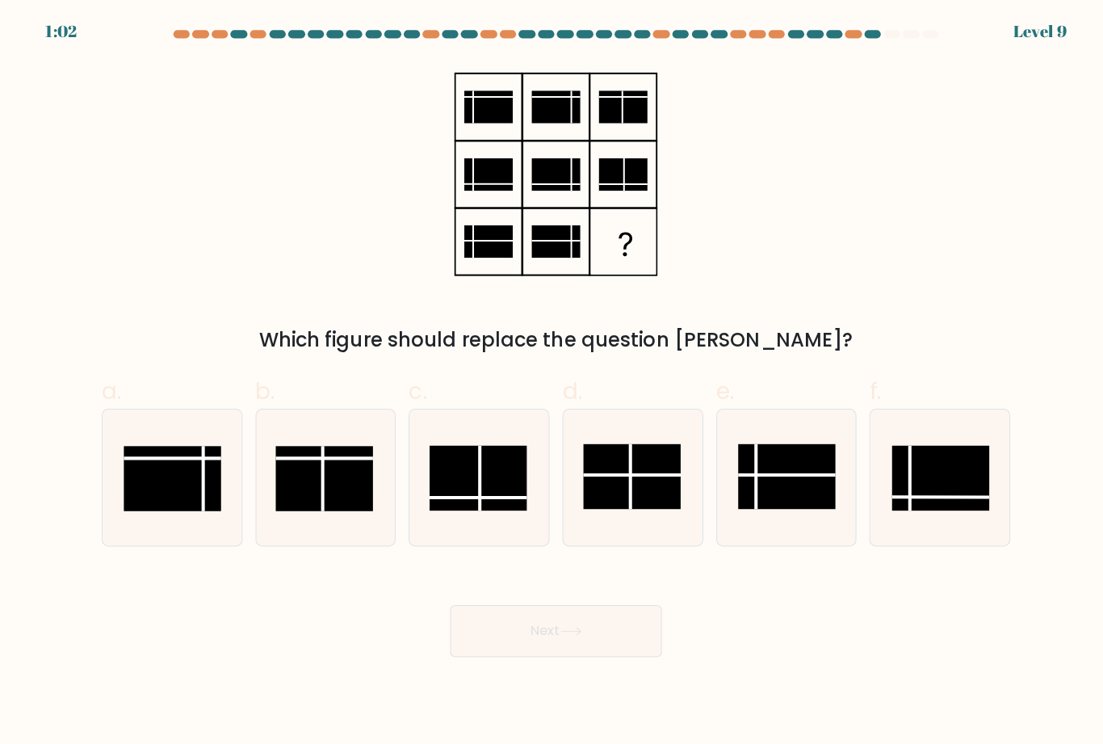
click at [634, 505] on rect at bounding box center [626, 472] width 97 height 65
click at [552, 383] on input "d." at bounding box center [552, 377] width 1 height 10
radio input "true"
click at [585, 648] on button "Next" at bounding box center [552, 626] width 210 height 52
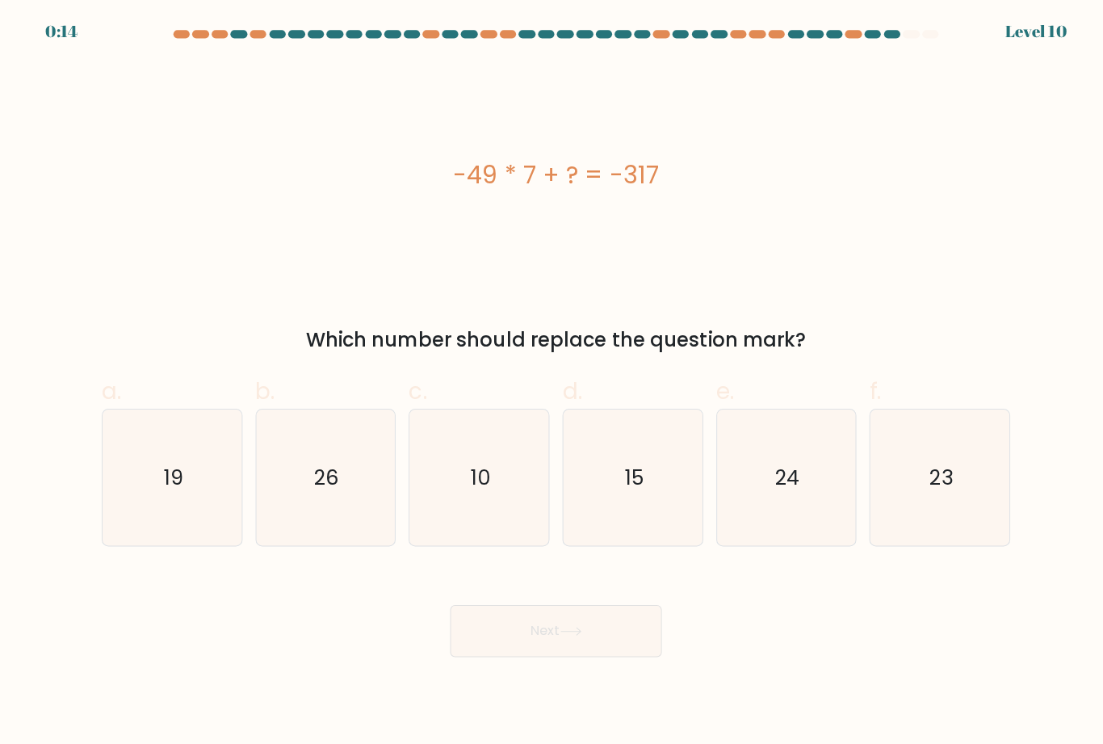
click at [333, 488] on text "26" at bounding box center [325, 473] width 24 height 28
click at [552, 383] on input "b. 26" at bounding box center [552, 377] width 1 height 10
radio input "true"
click at [616, 640] on button "Next" at bounding box center [552, 626] width 210 height 52
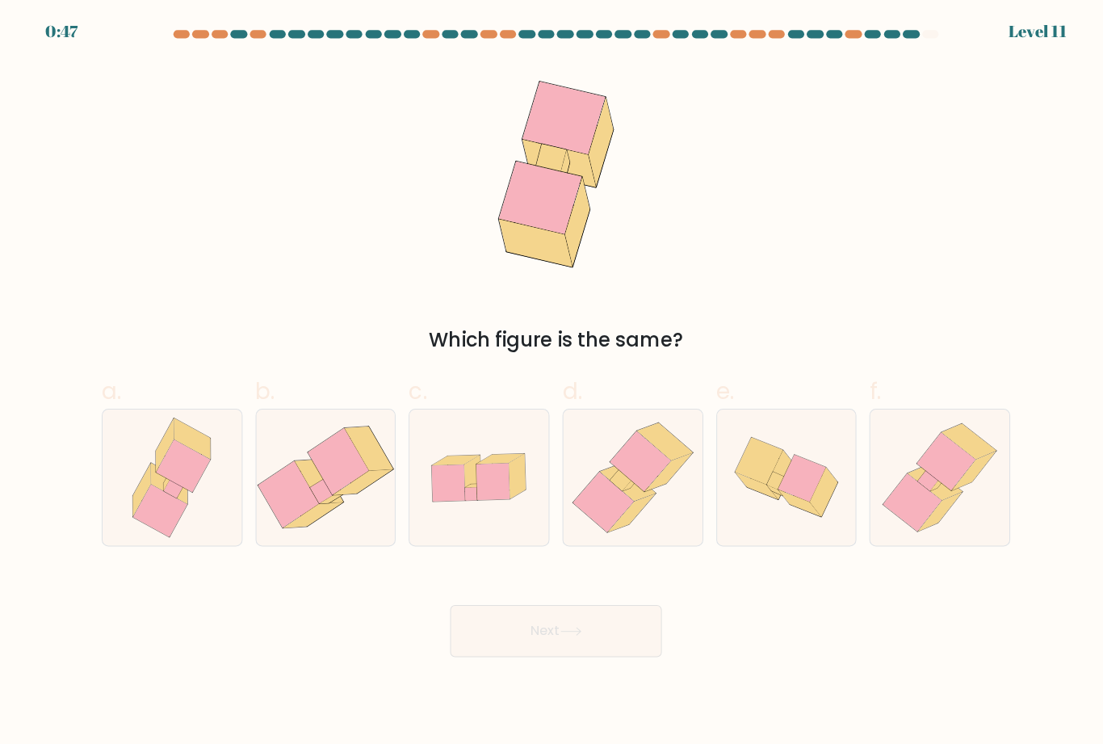
click at [656, 497] on icon at bounding box center [628, 473] width 132 height 135
click at [552, 383] on input "d." at bounding box center [552, 377] width 1 height 10
radio input "true"
click at [615, 648] on button "Next" at bounding box center [552, 626] width 210 height 52
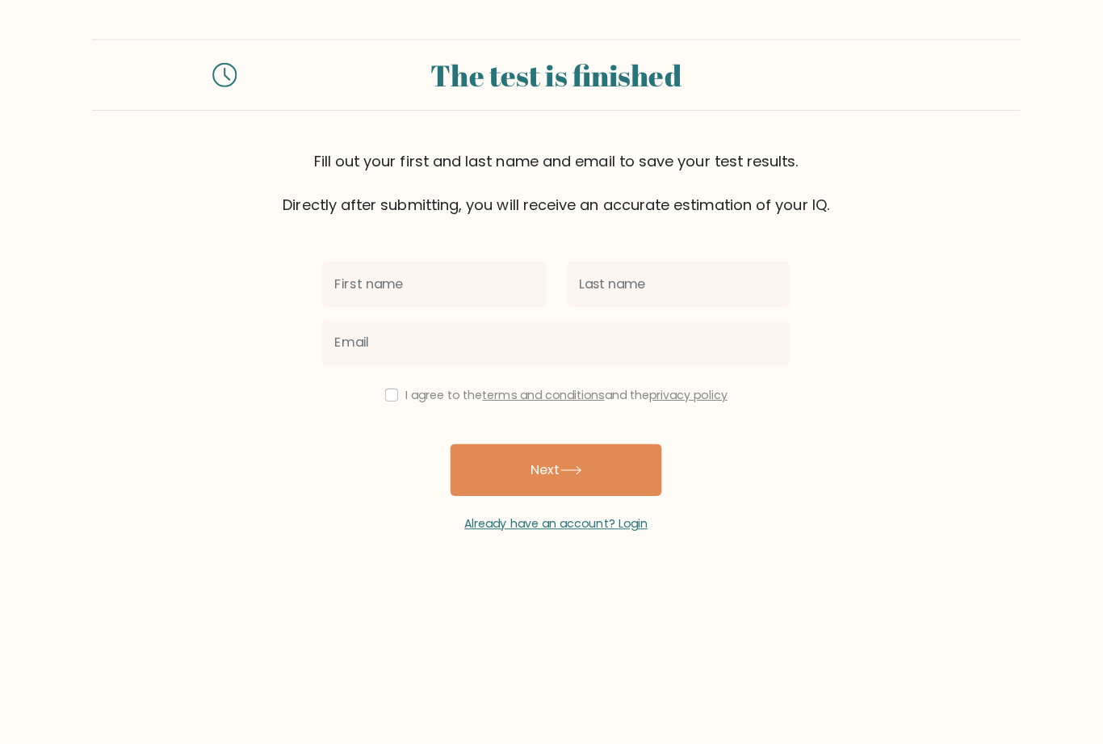
click at [474, 291] on input "text" at bounding box center [430, 281] width 223 height 45
type input "Brian"
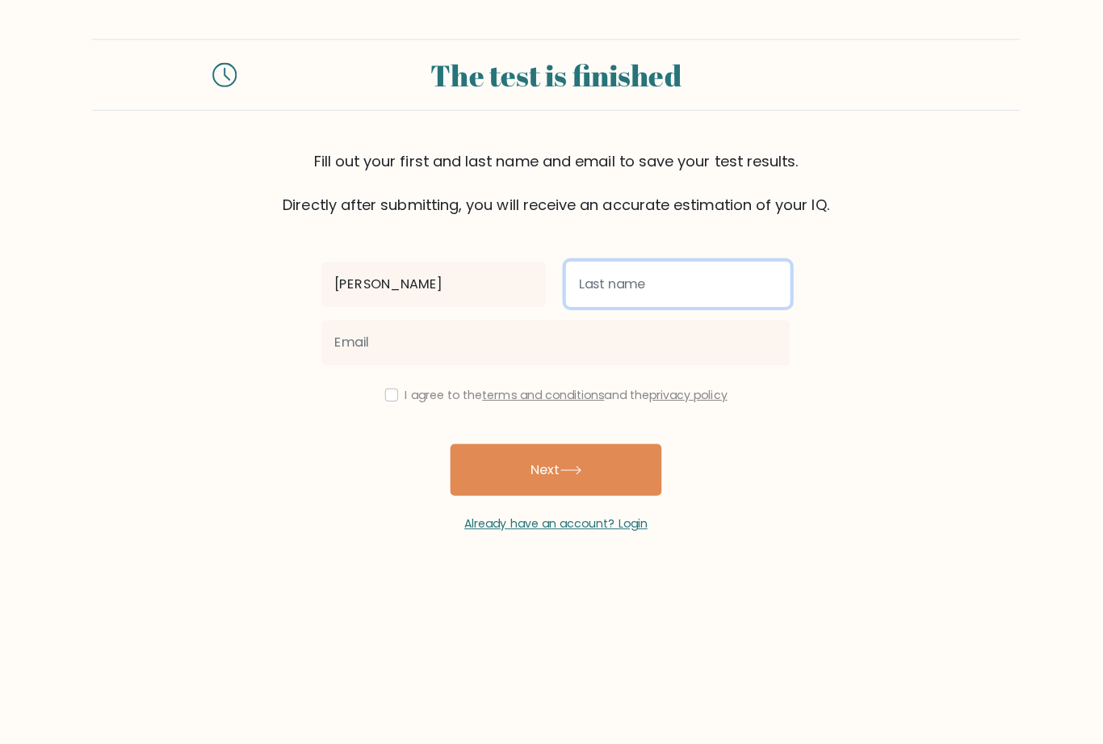
click at [697, 288] on input "text" at bounding box center [672, 281] width 223 height 45
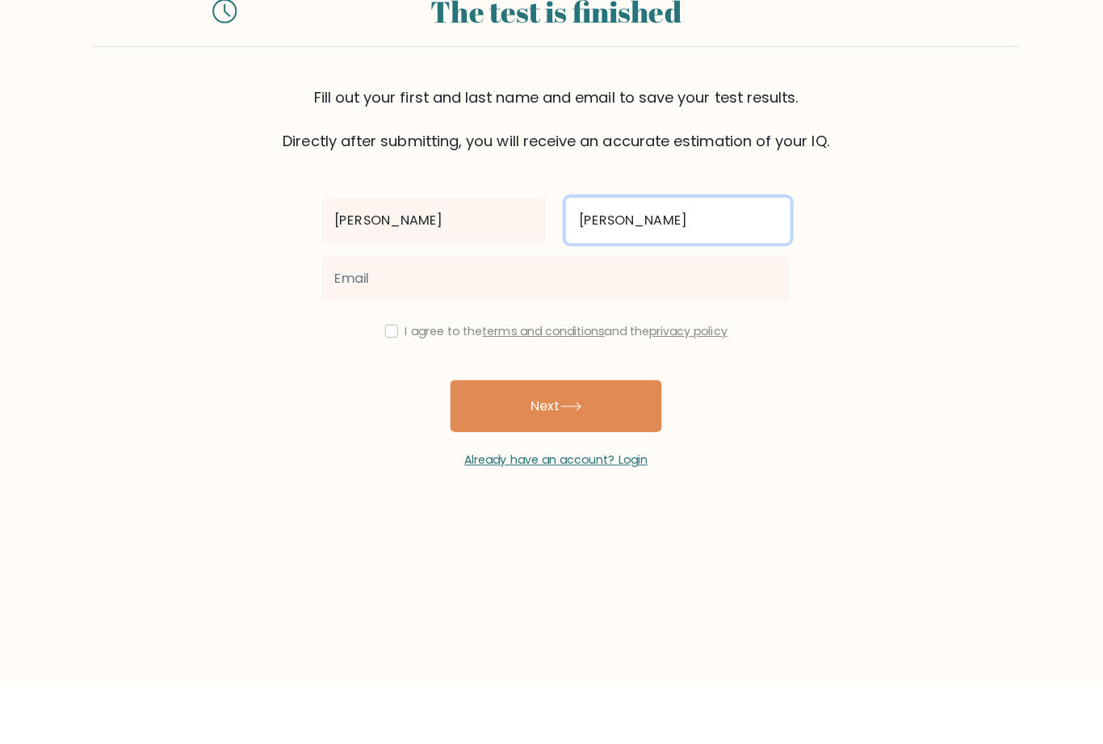
type input "Chiu"
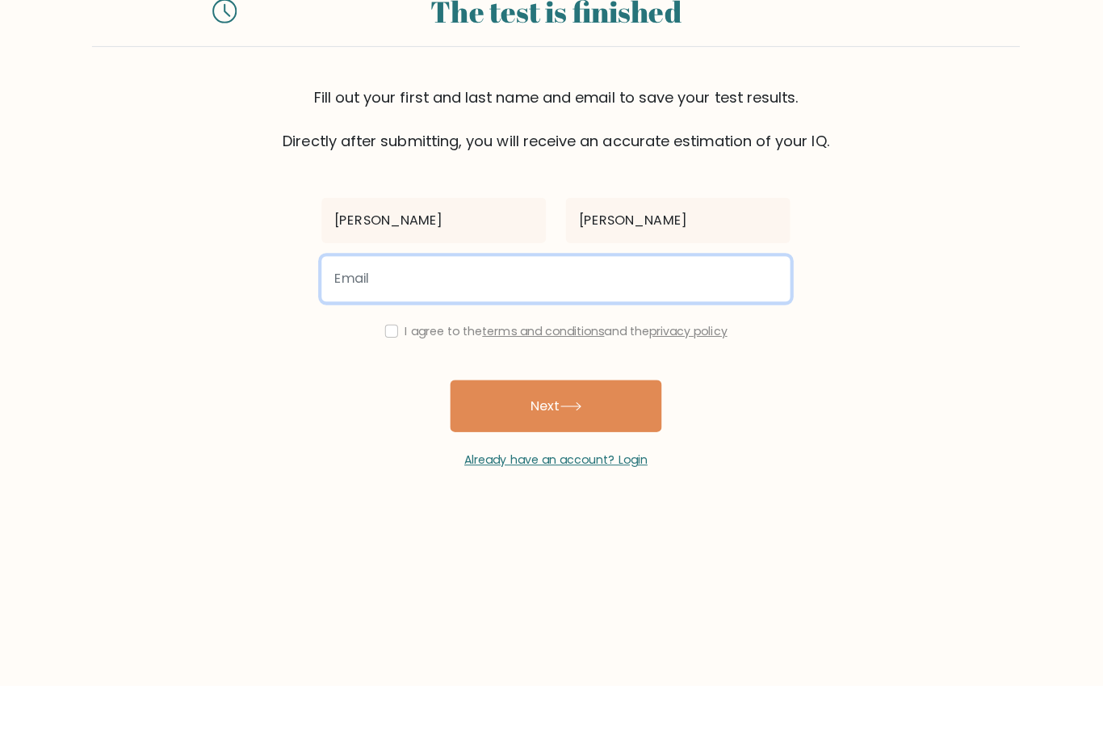
click at [705, 317] on input "email" at bounding box center [551, 339] width 465 height 45
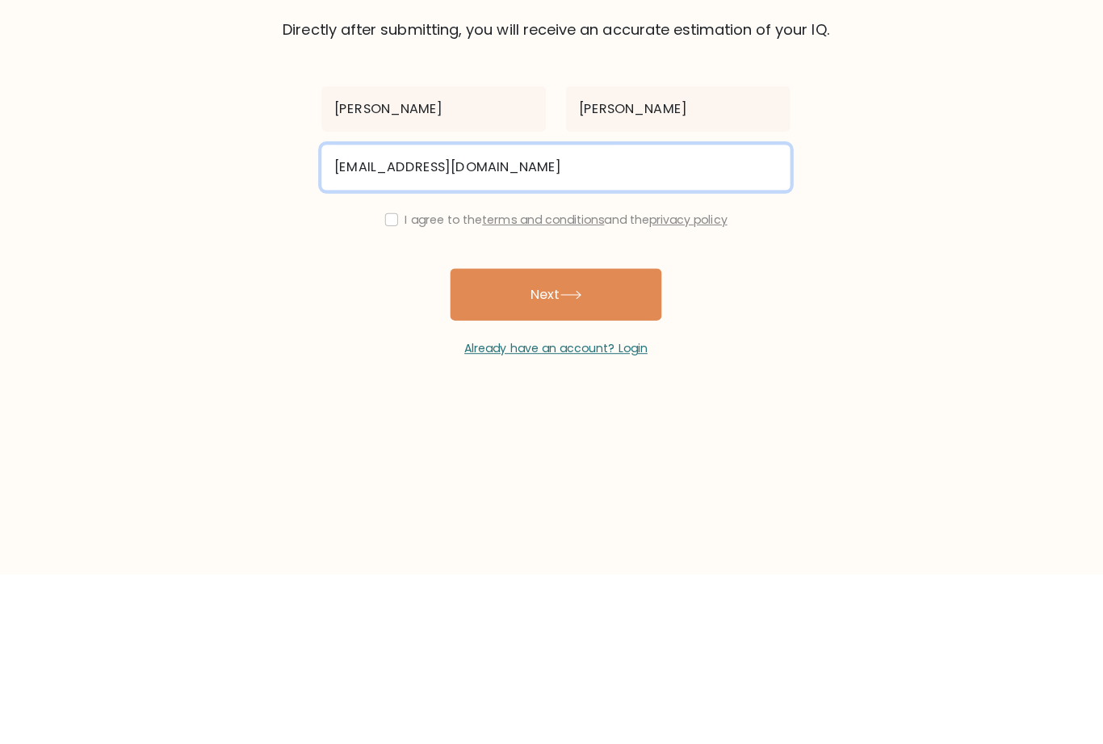
type input "brianchiu10@hotmail.com"
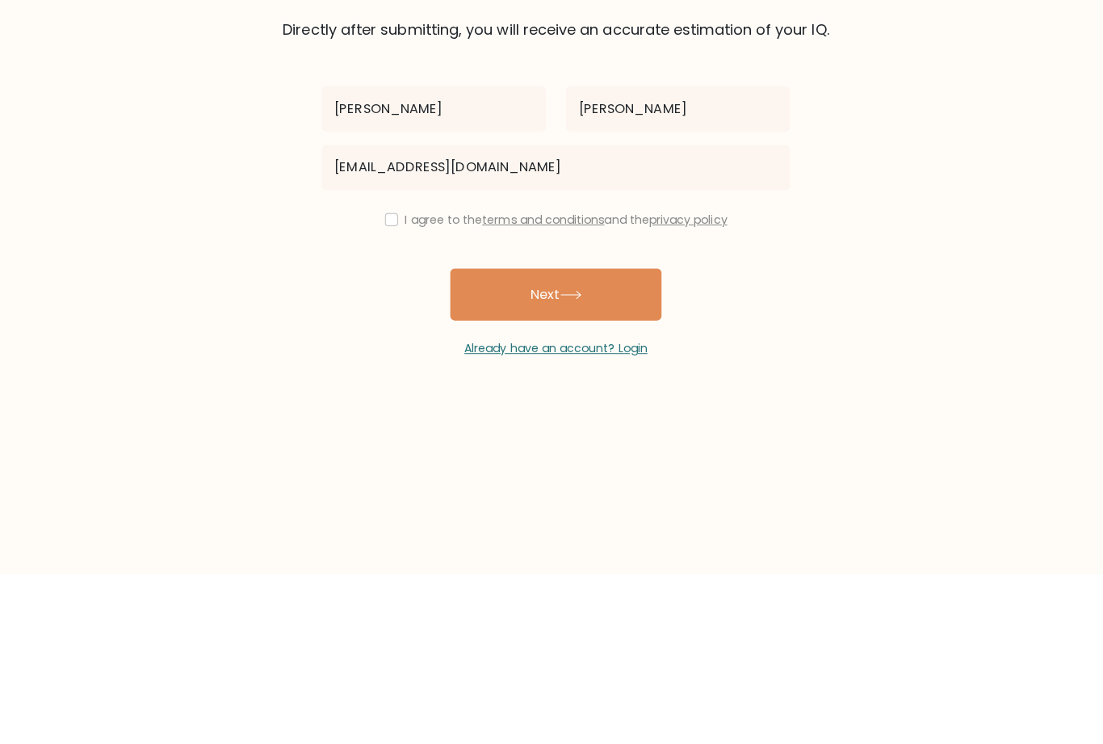
click at [601, 440] on button "Next" at bounding box center [552, 466] width 210 height 52
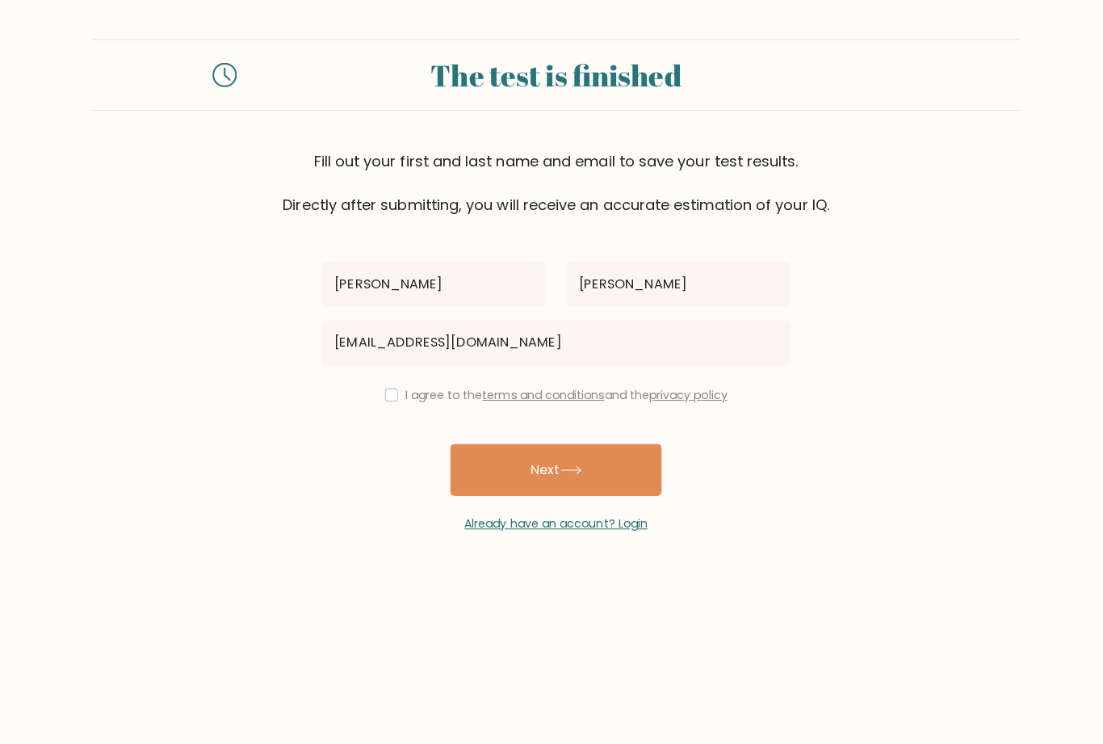
click at [388, 390] on input "checkbox" at bounding box center [388, 391] width 13 height 13
checkbox input "true"
click at [516, 466] on button "Next" at bounding box center [552, 466] width 210 height 52
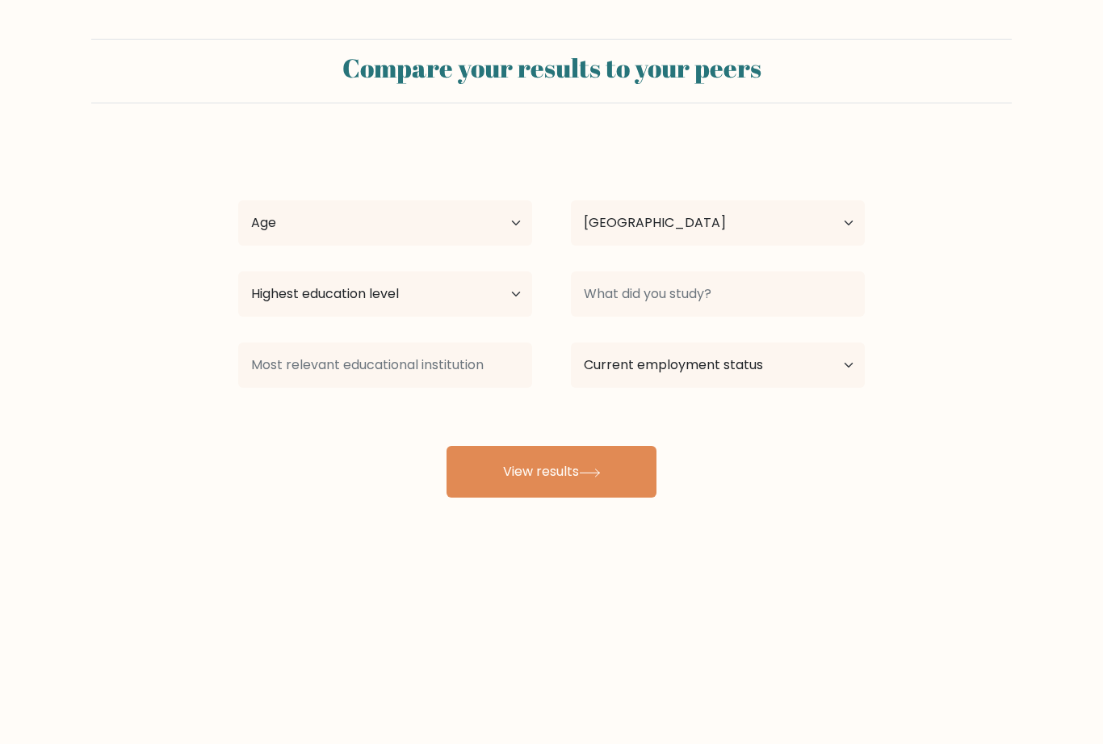
select select "US"
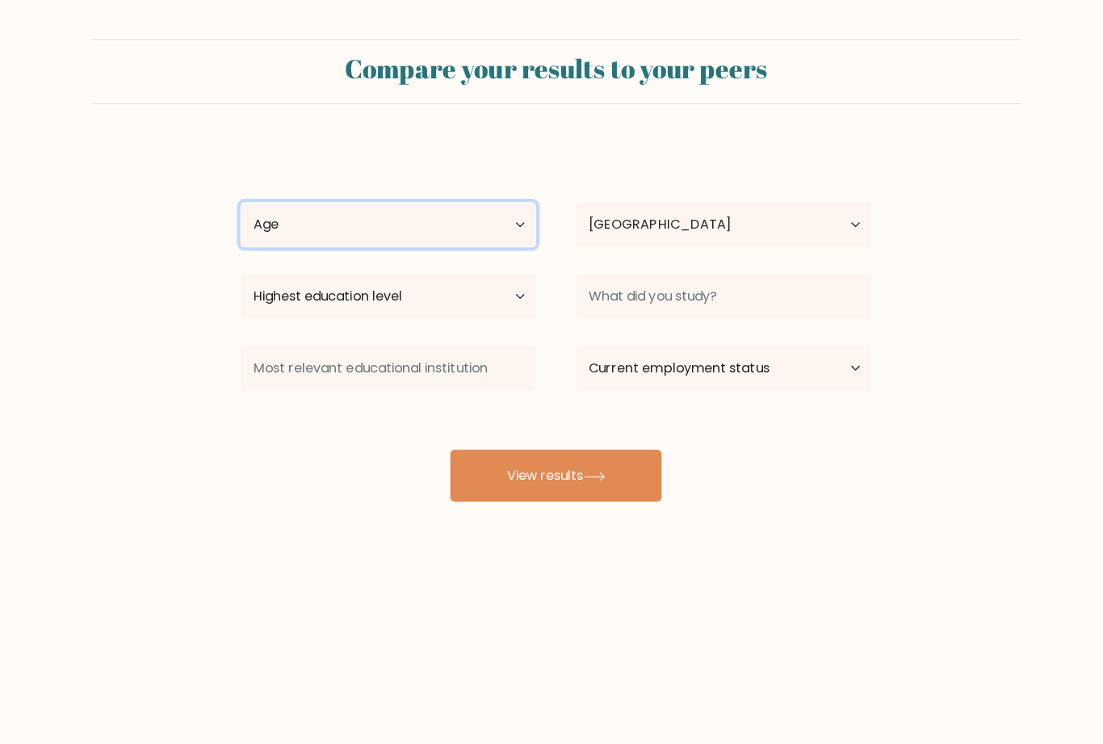
click at [513, 220] on select "Age Under [DEMOGRAPHIC_DATA] [DEMOGRAPHIC_DATA] [DEMOGRAPHIC_DATA] [DEMOGRAPHIC…" at bounding box center [385, 222] width 294 height 45
select select "25_34"
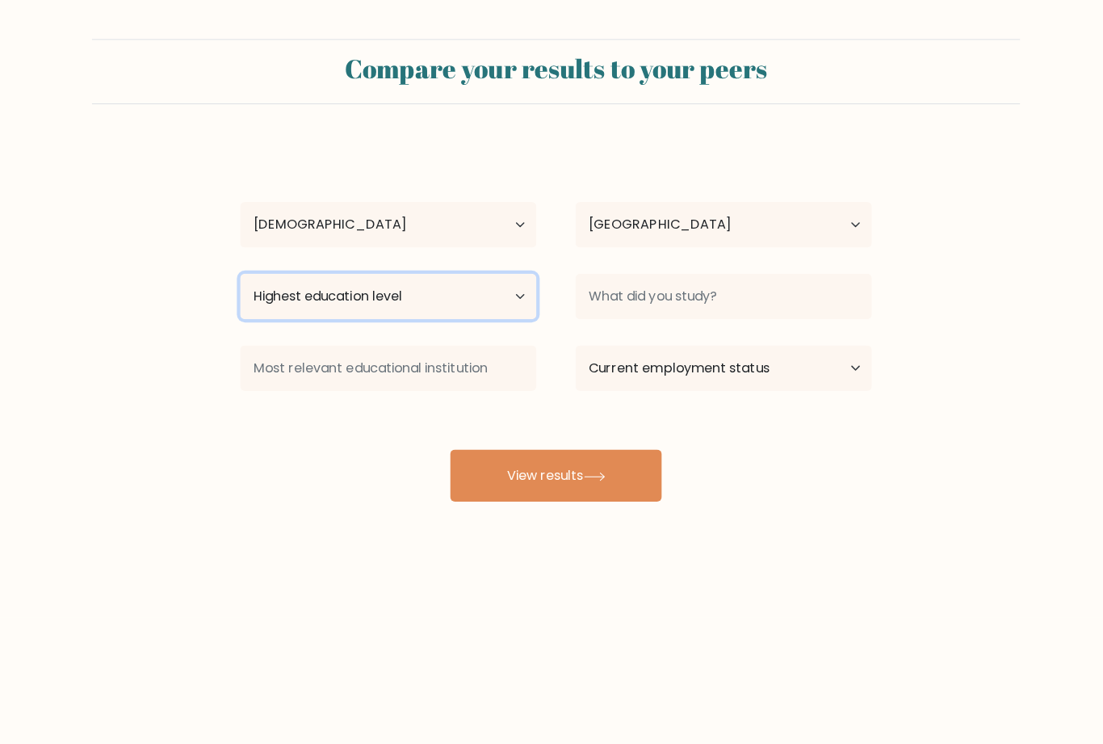
click at [483, 301] on select "Highest education level No schooling Primary Lower Secondary Upper Secondary Oc…" at bounding box center [385, 293] width 294 height 45
select select "primary"
click at [450, 292] on select "Highest education level No schooling Primary Lower Secondary Upper Secondary Oc…" at bounding box center [385, 293] width 294 height 45
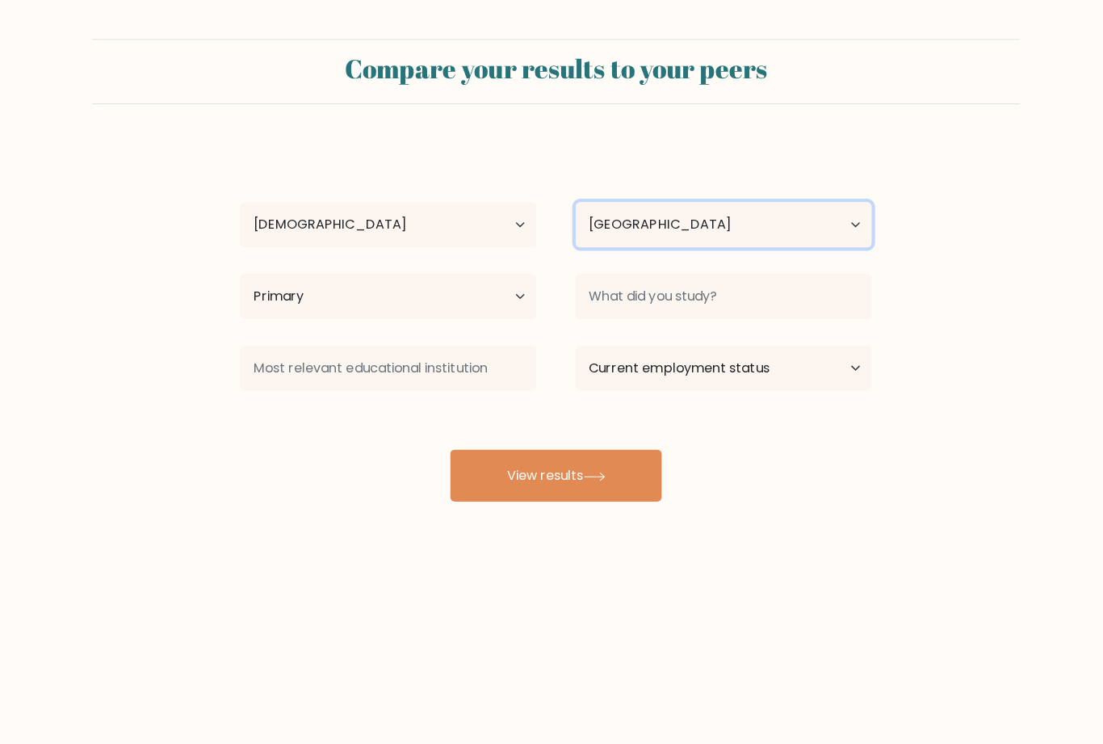
click at [721, 236] on select "Country [GEOGRAPHIC_DATA] [GEOGRAPHIC_DATA] [GEOGRAPHIC_DATA] [US_STATE] [GEOGR…" at bounding box center [718, 222] width 294 height 45
select select "TW"
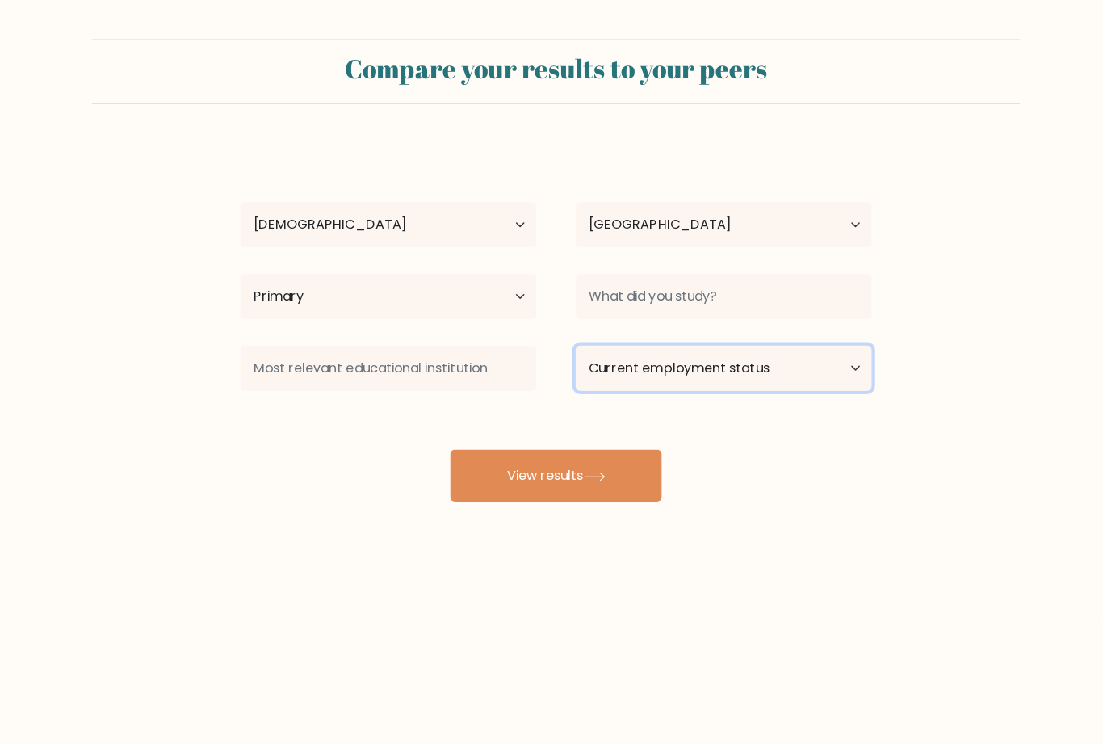
click at [665, 375] on select "Current employment status Employed Student Retired Other / prefer not to answer" at bounding box center [718, 364] width 294 height 45
select select "employed"
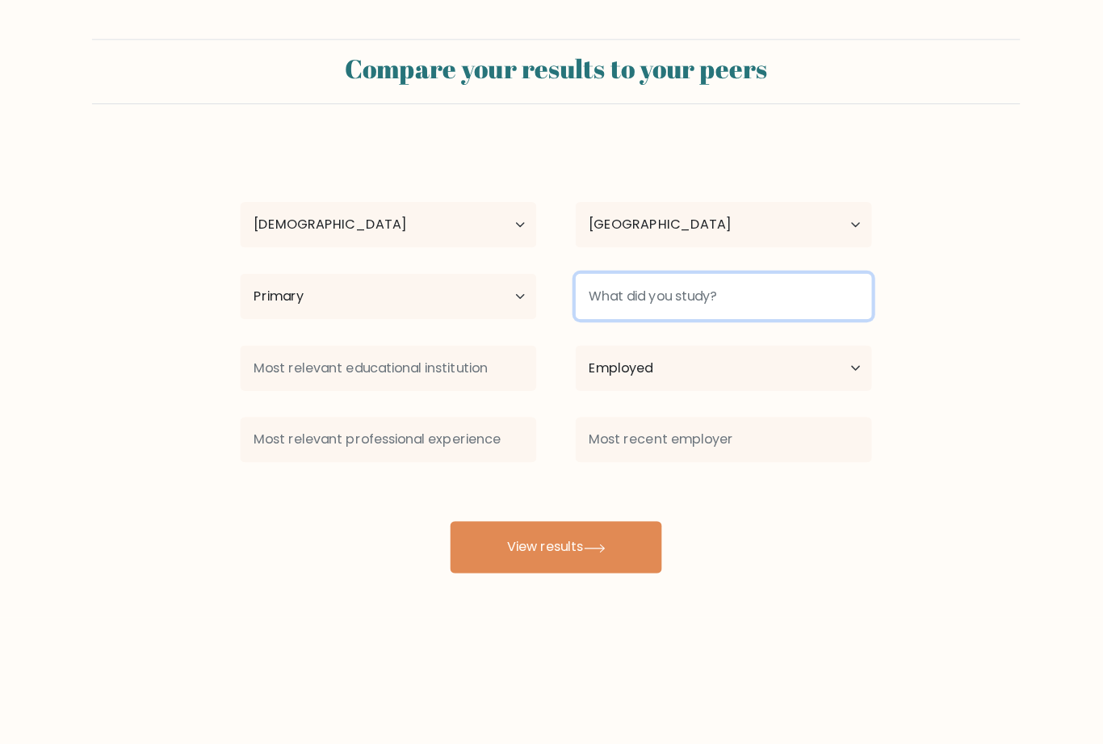
click at [679, 310] on input at bounding box center [718, 293] width 294 height 45
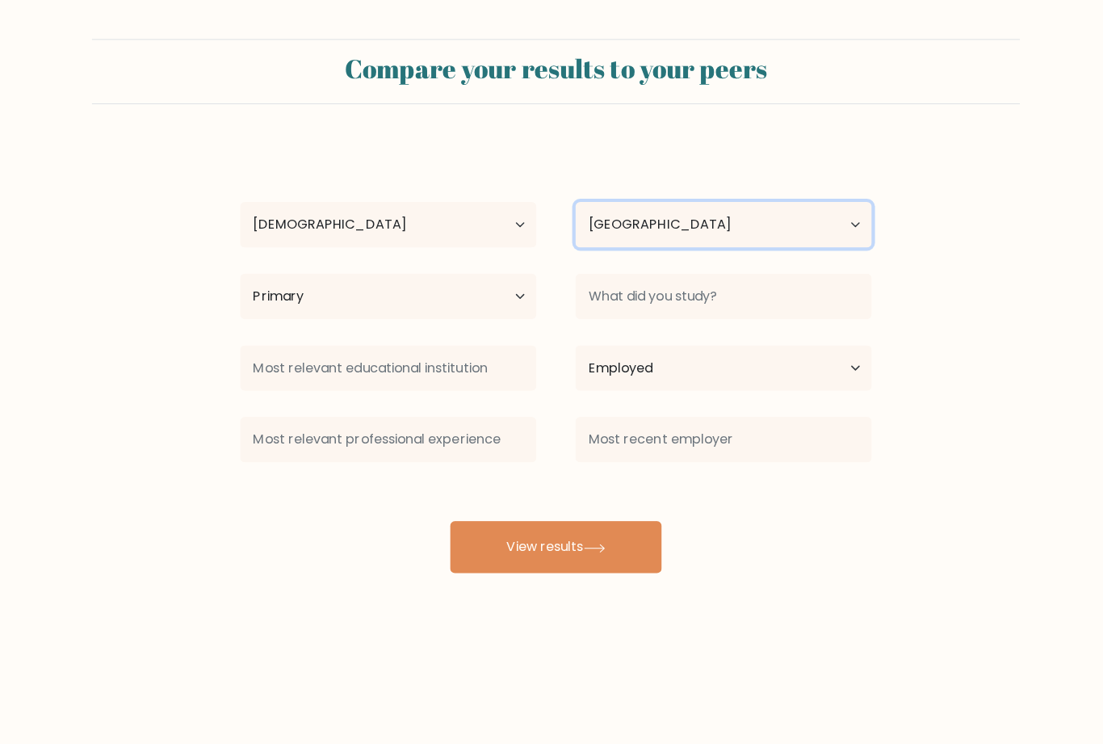
click at [732, 241] on select "Country [GEOGRAPHIC_DATA] [GEOGRAPHIC_DATA] [GEOGRAPHIC_DATA] [US_STATE] [GEOGR…" at bounding box center [718, 222] width 294 height 45
click at [621, 541] on button "View results" at bounding box center [552, 543] width 210 height 52
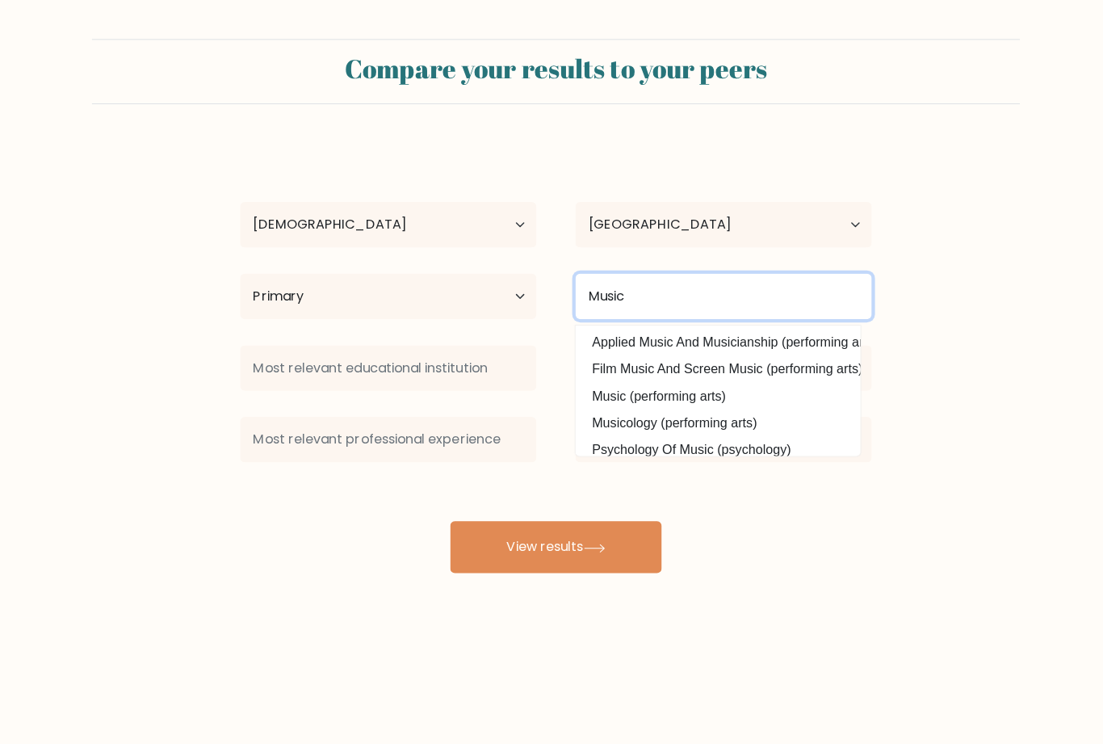
type input "Music"
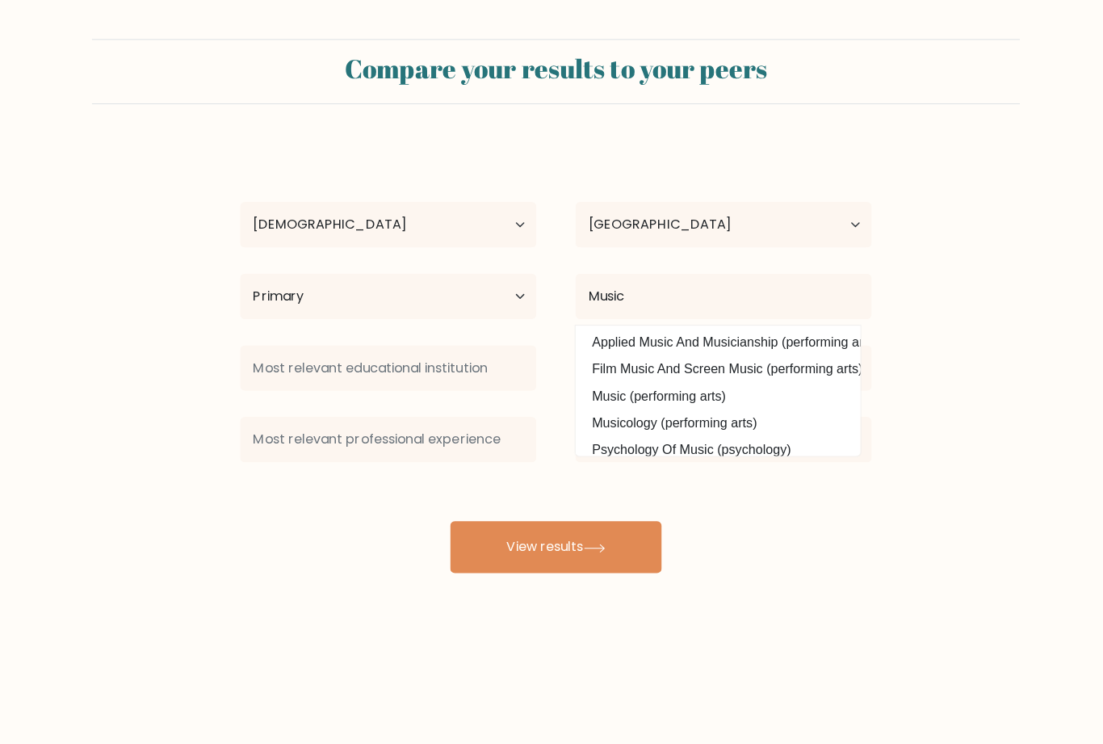
click at [653, 268] on div "Music Applied Music And Musicianship (performing arts) Film Music And Screen Mu…" at bounding box center [718, 294] width 333 height 58
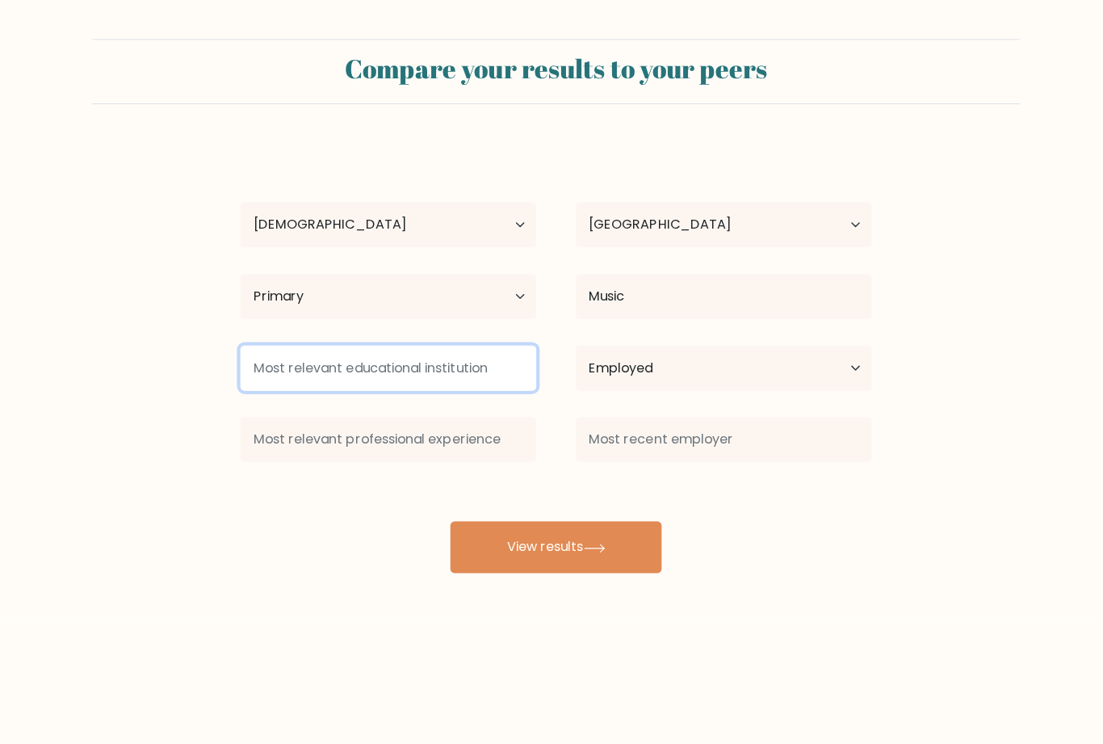
click at [501, 380] on input at bounding box center [385, 364] width 294 height 45
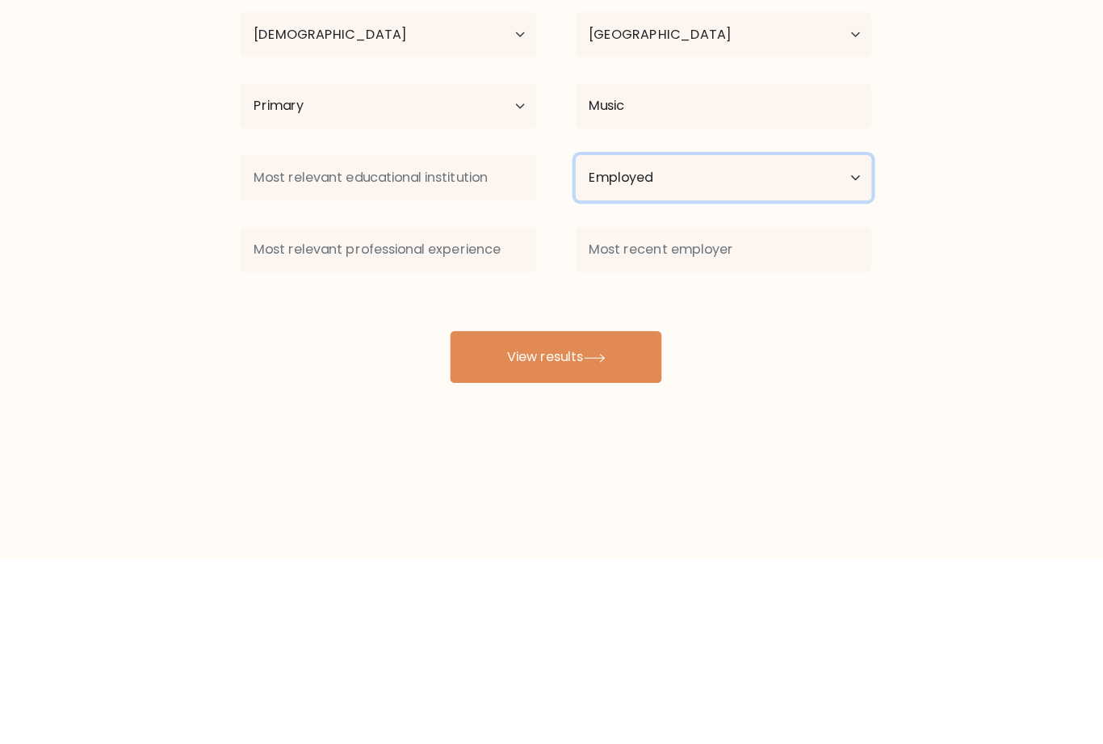
click at [739, 342] on select "Current employment status Employed Student Retired Other / prefer not to answer" at bounding box center [718, 364] width 294 height 45
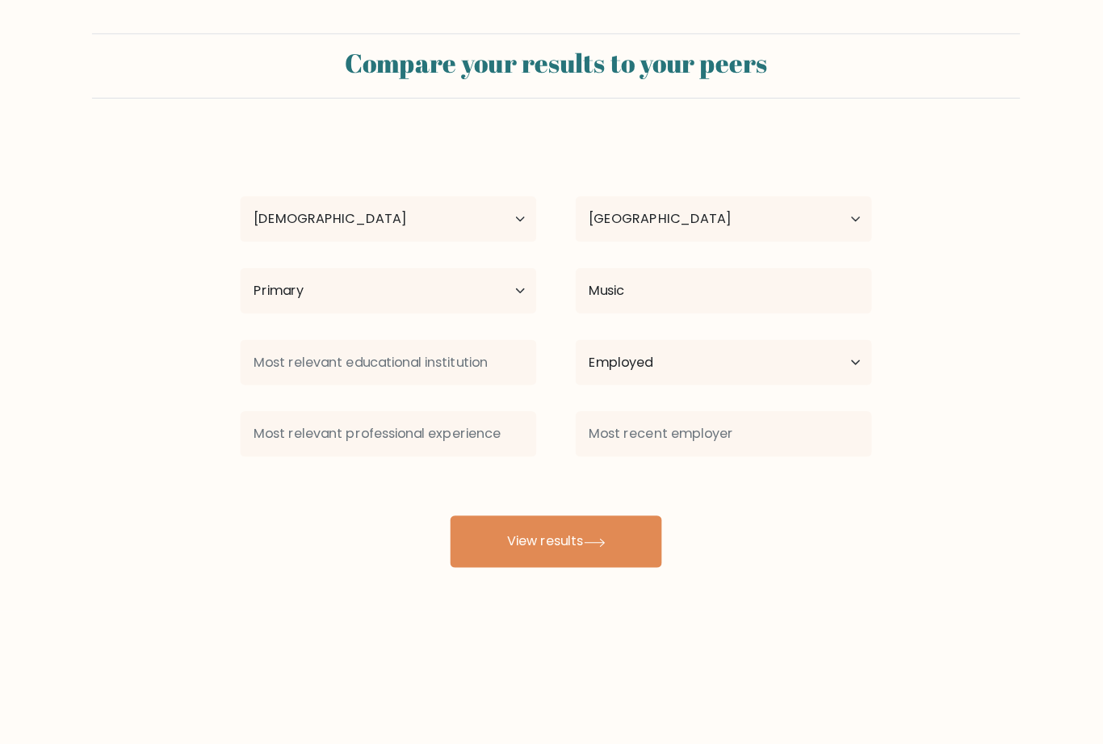
click at [535, 517] on button "View results" at bounding box center [552, 543] width 210 height 52
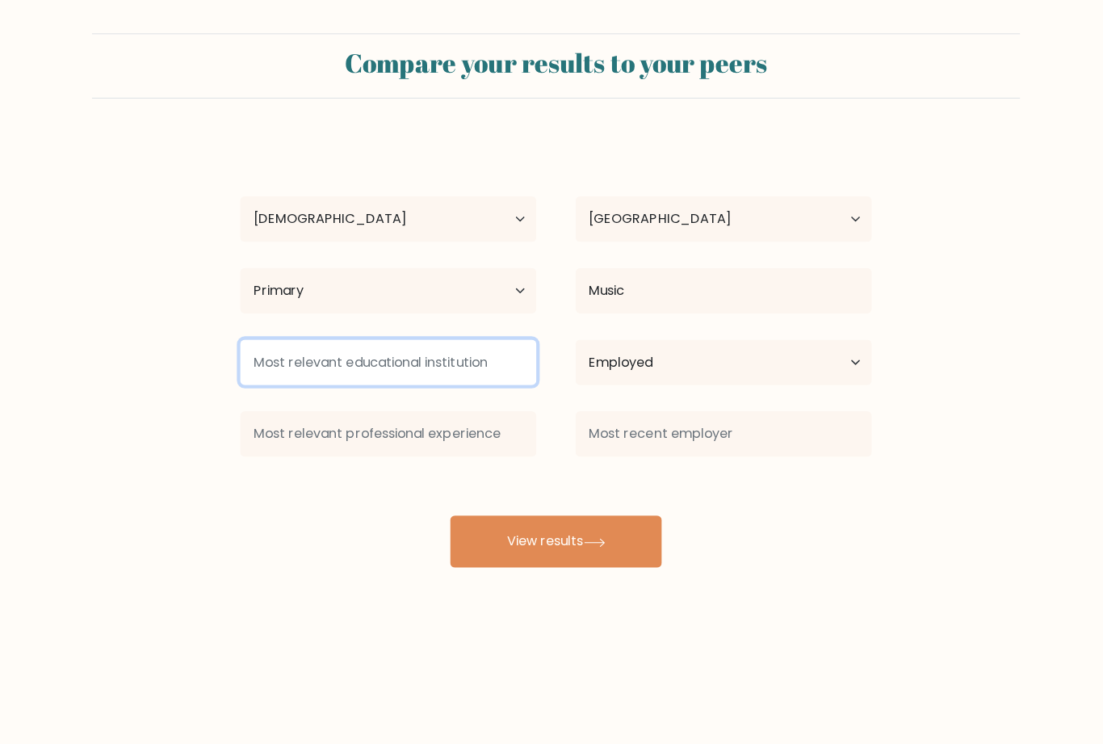
scroll to position [51, 0]
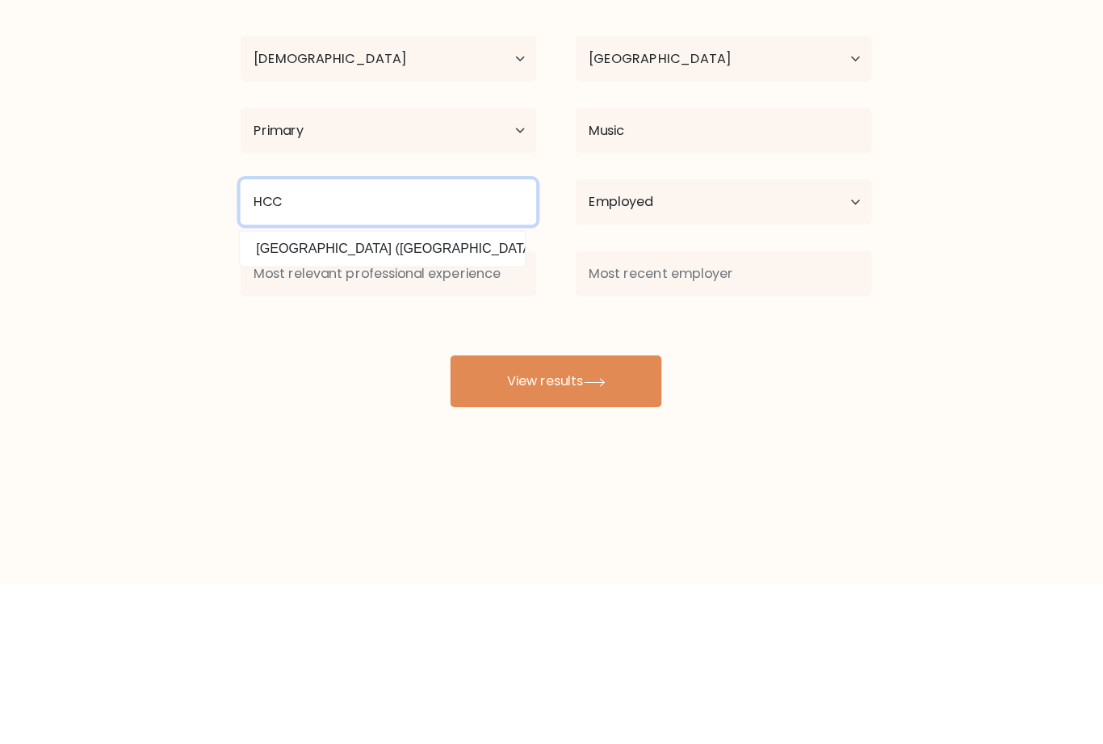
type input "HCC"
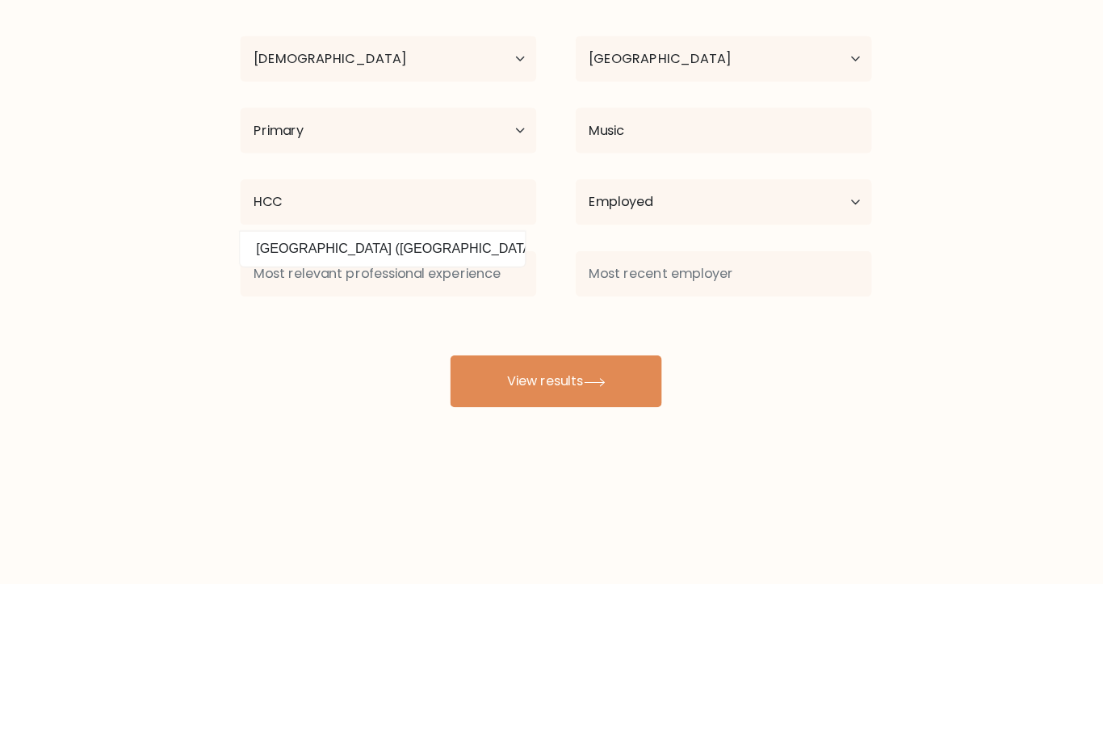
click at [608, 517] on button "View results" at bounding box center [552, 543] width 210 height 52
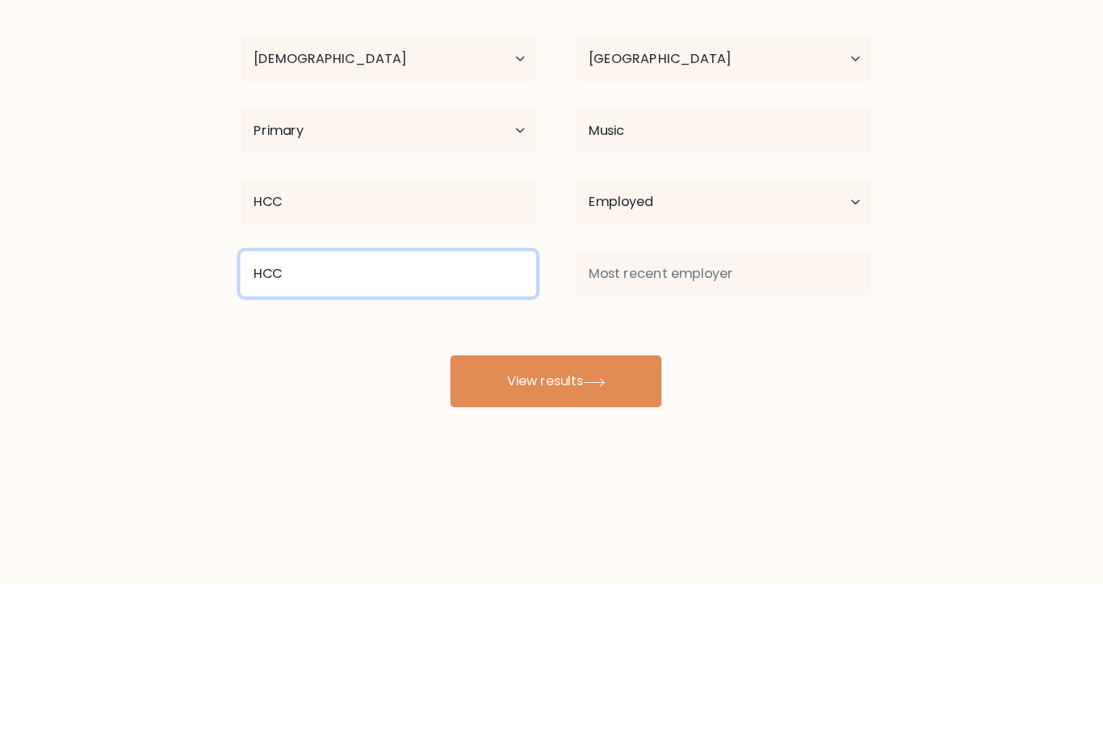
type input "HCC"
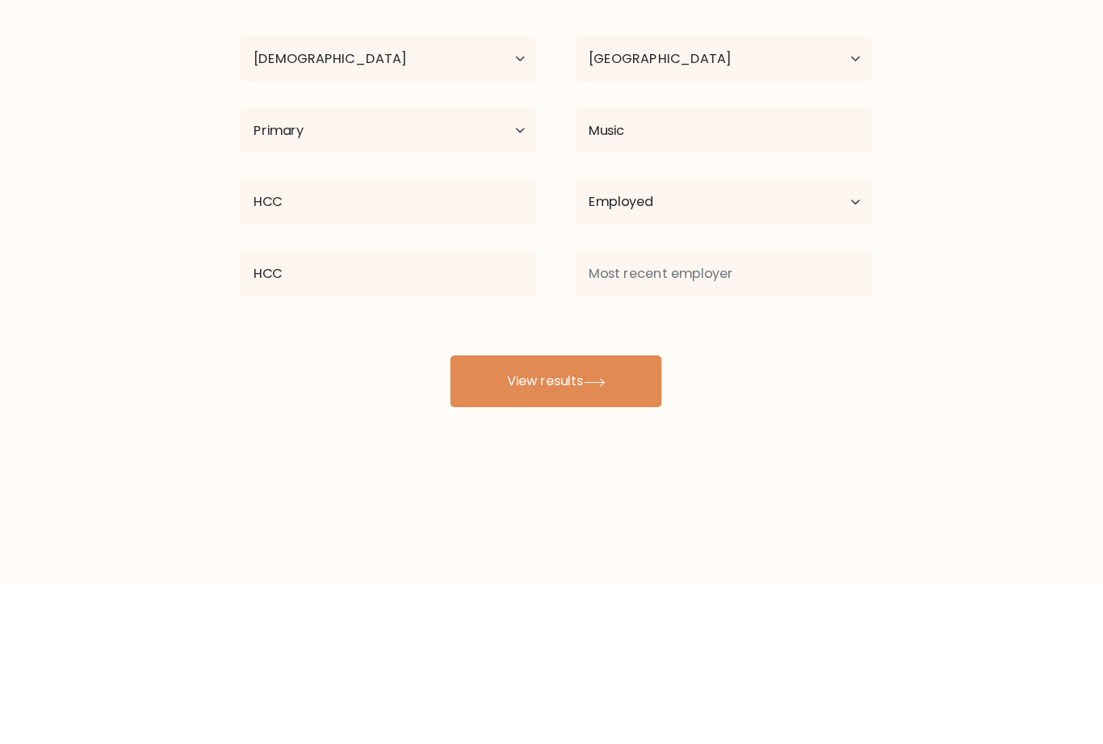
click at [613, 517] on button "View results" at bounding box center [552, 543] width 210 height 52
click at [794, 342] on select "Current employment status Employed Student Retired Other / prefer not to answer" at bounding box center [718, 364] width 294 height 45
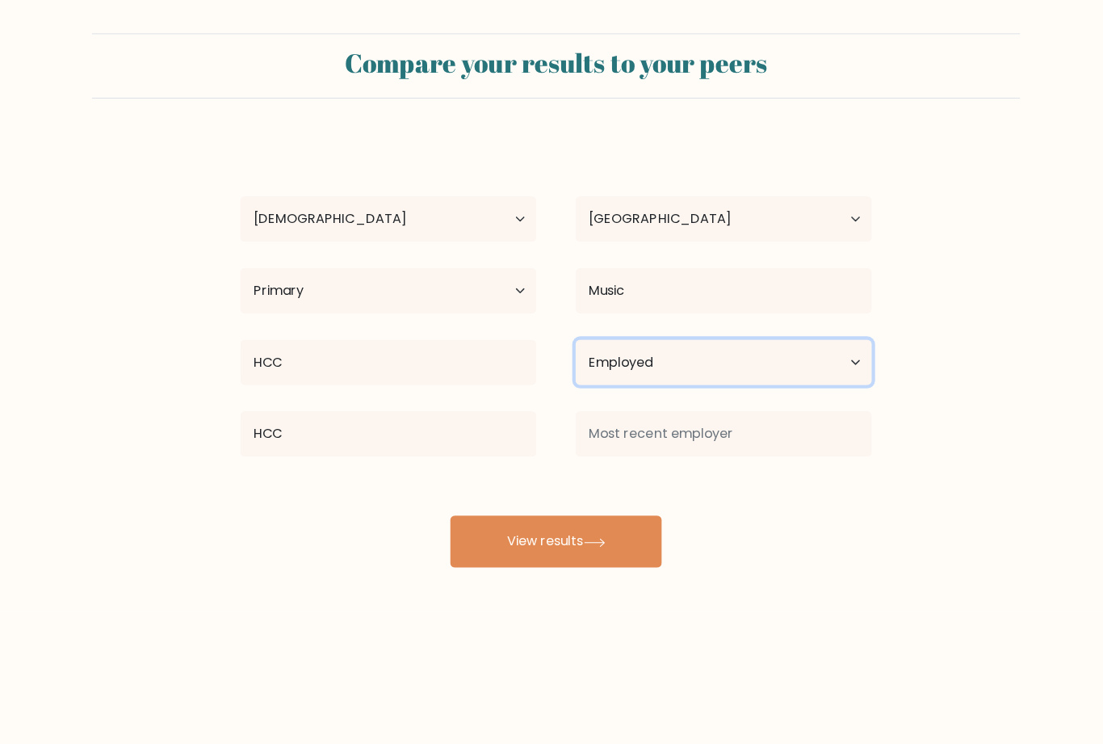
click at [660, 342] on select "Current employment status Employed Student Retired Other / prefer not to answer" at bounding box center [718, 364] width 294 height 45
select select "other"
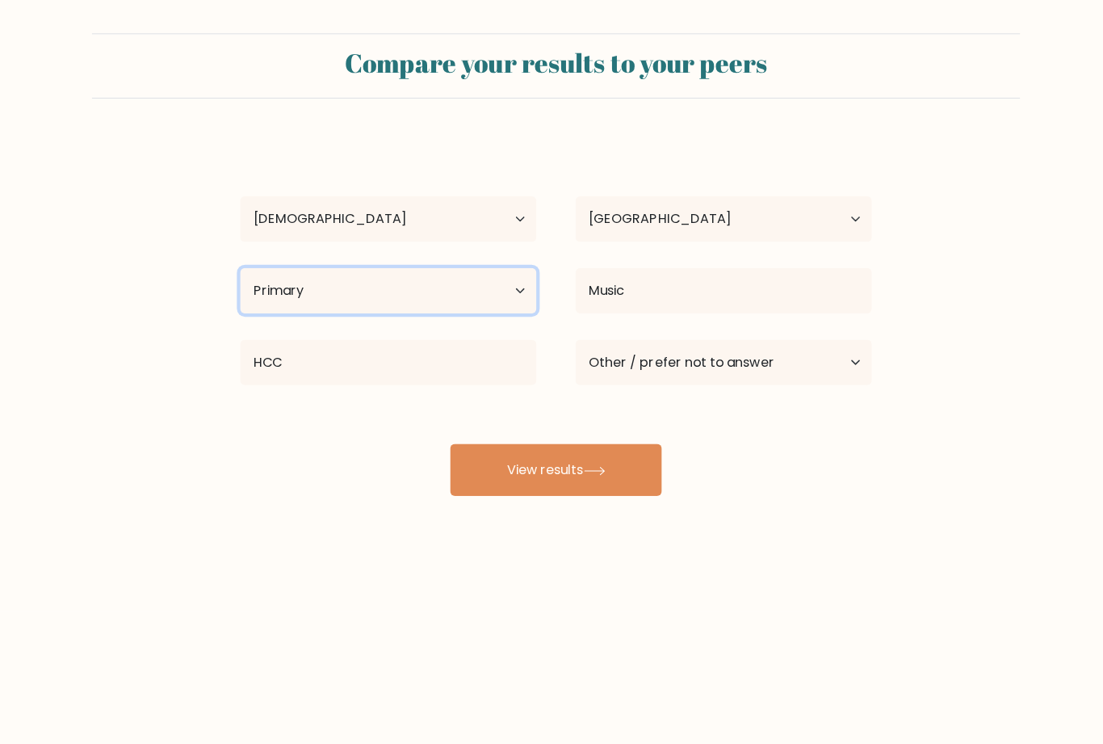
click at [500, 271] on select "Highest education level No schooling Primary Lower Secondary Upper Secondary Oc…" at bounding box center [385, 293] width 294 height 45
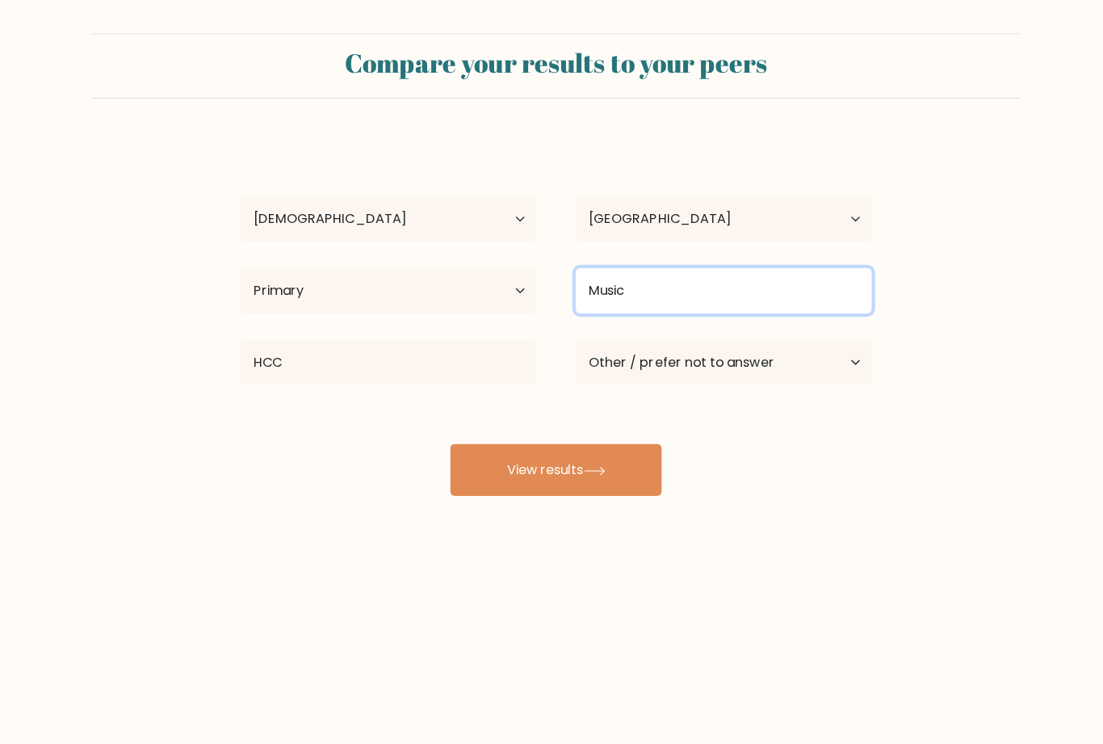
click at [735, 271] on input "Music" at bounding box center [718, 293] width 294 height 45
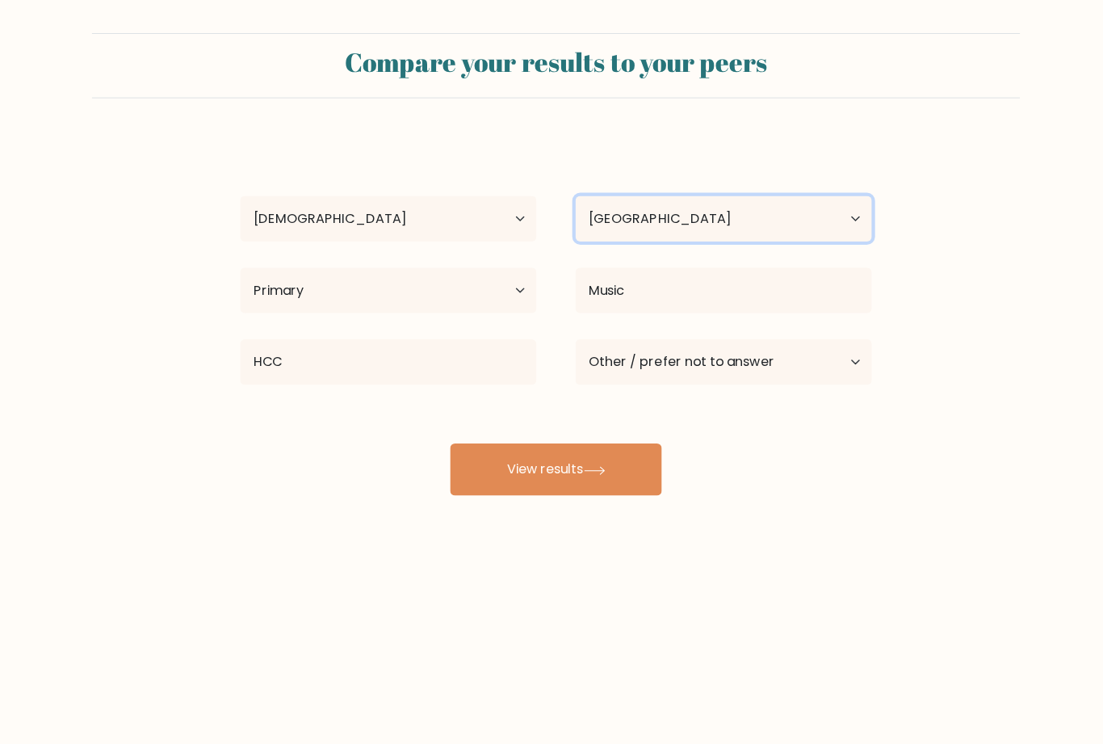
click at [782, 200] on select "Country Afghanistan Albania Algeria American Samoa Andorra Angola Anguilla Anta…" at bounding box center [718, 222] width 294 height 45
click at [596, 446] on button "View results" at bounding box center [552, 472] width 210 height 52
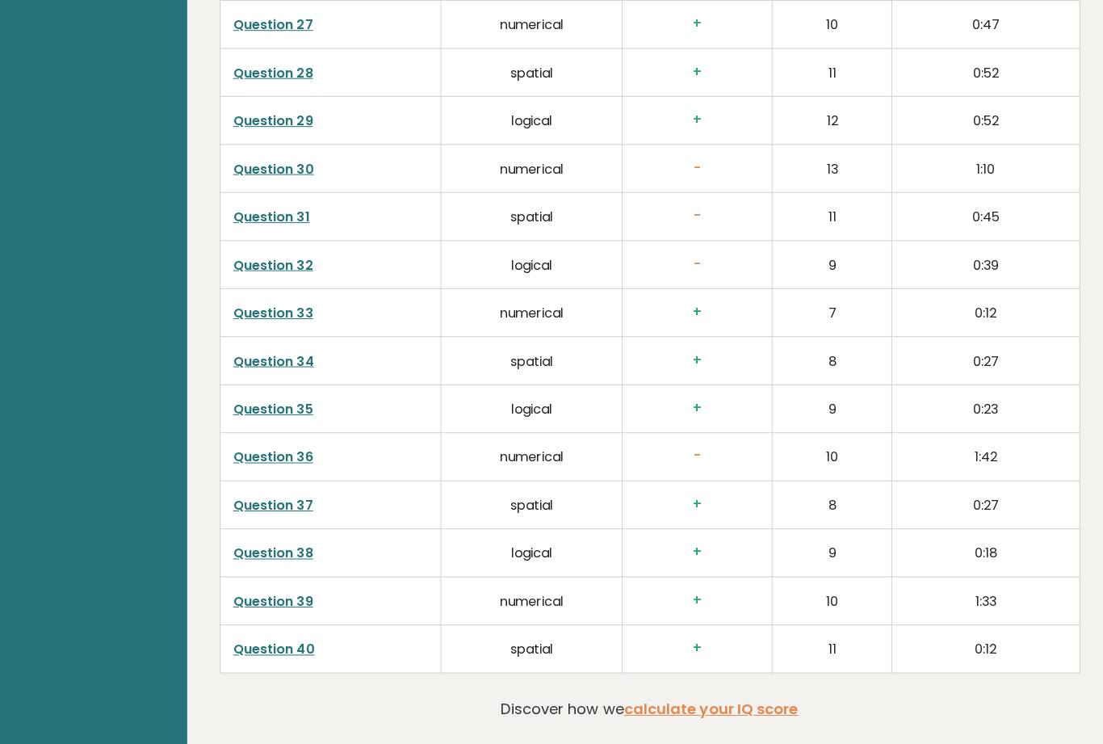
scroll to position [3874, 0]
